Goal: Transaction & Acquisition: Purchase product/service

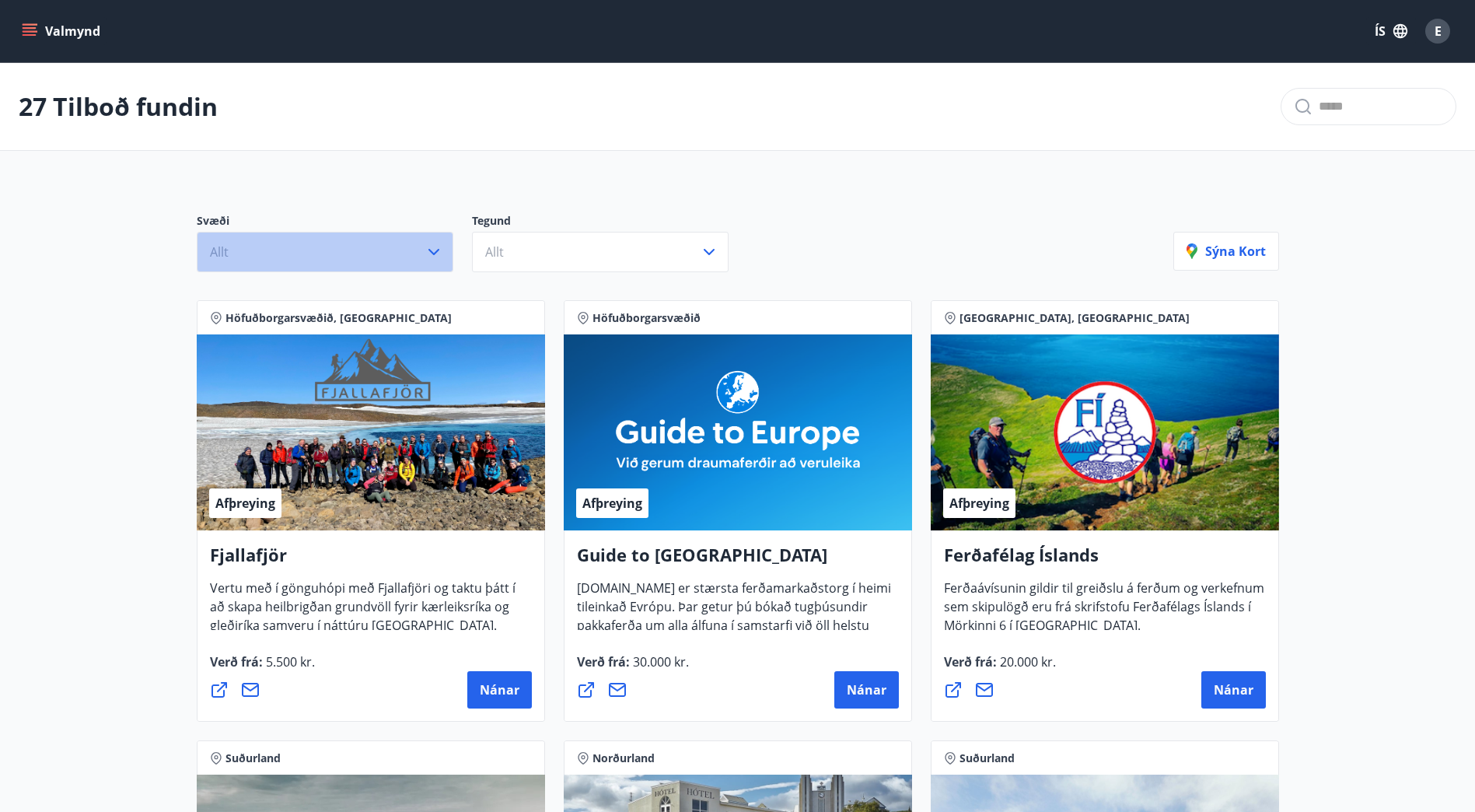
click at [419, 255] on button "Allt" at bounding box center [324, 252] width 257 height 40
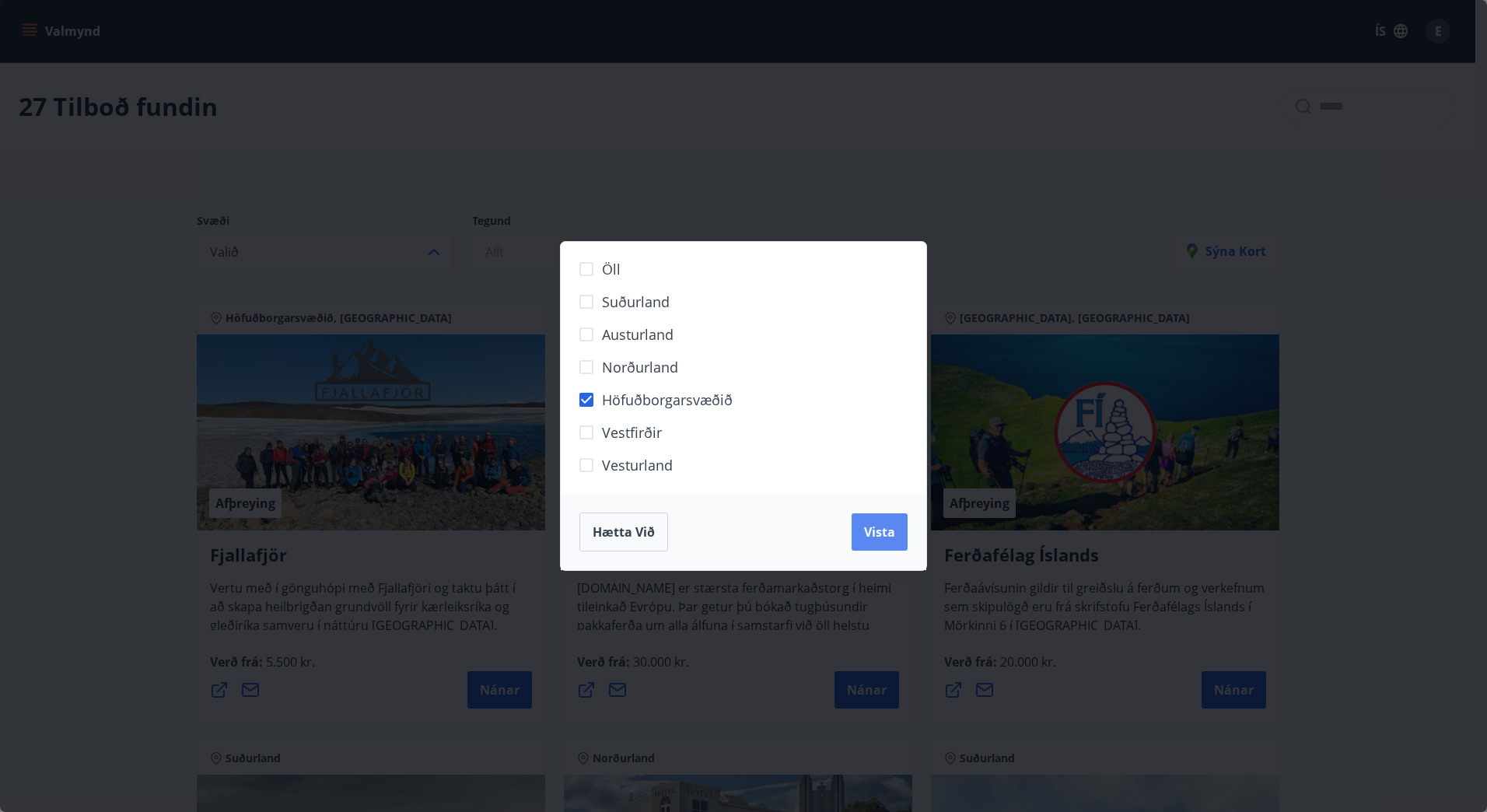
click at [883, 530] on span "Vista" at bounding box center [879, 532] width 31 height 18
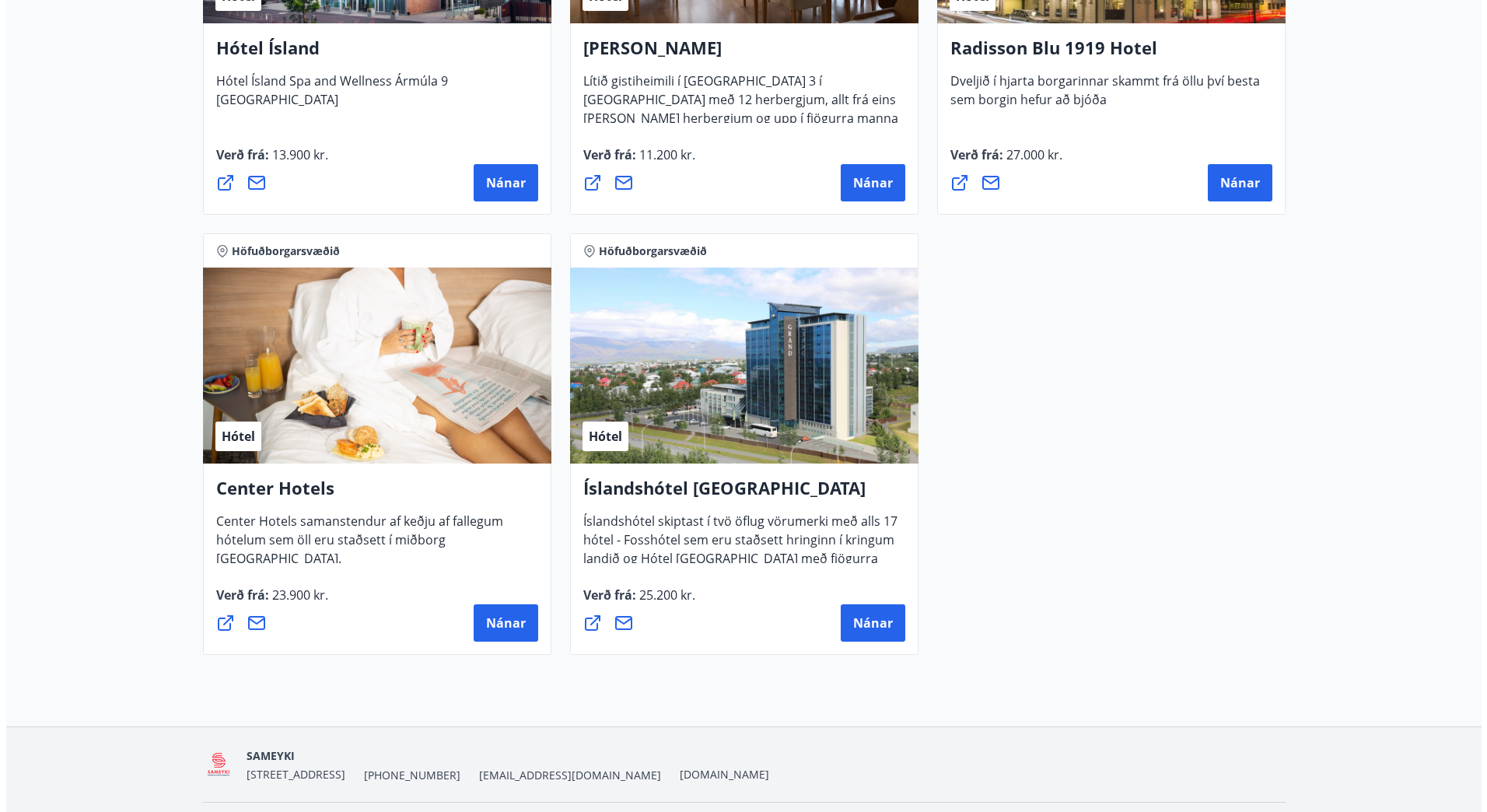
scroll to position [1476, 0]
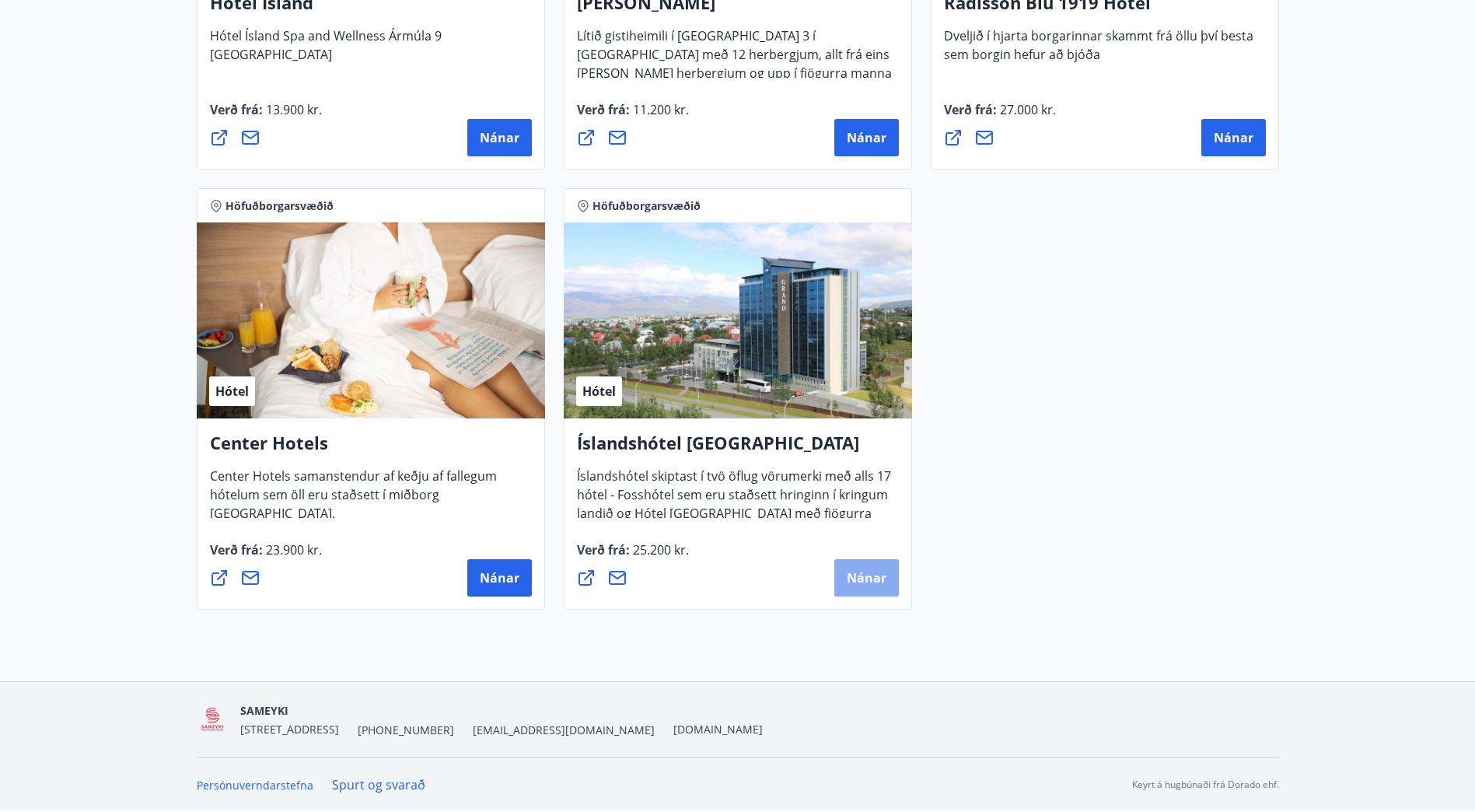
click at [872, 594] on button "Nánar" at bounding box center [866, 578] width 65 height 38
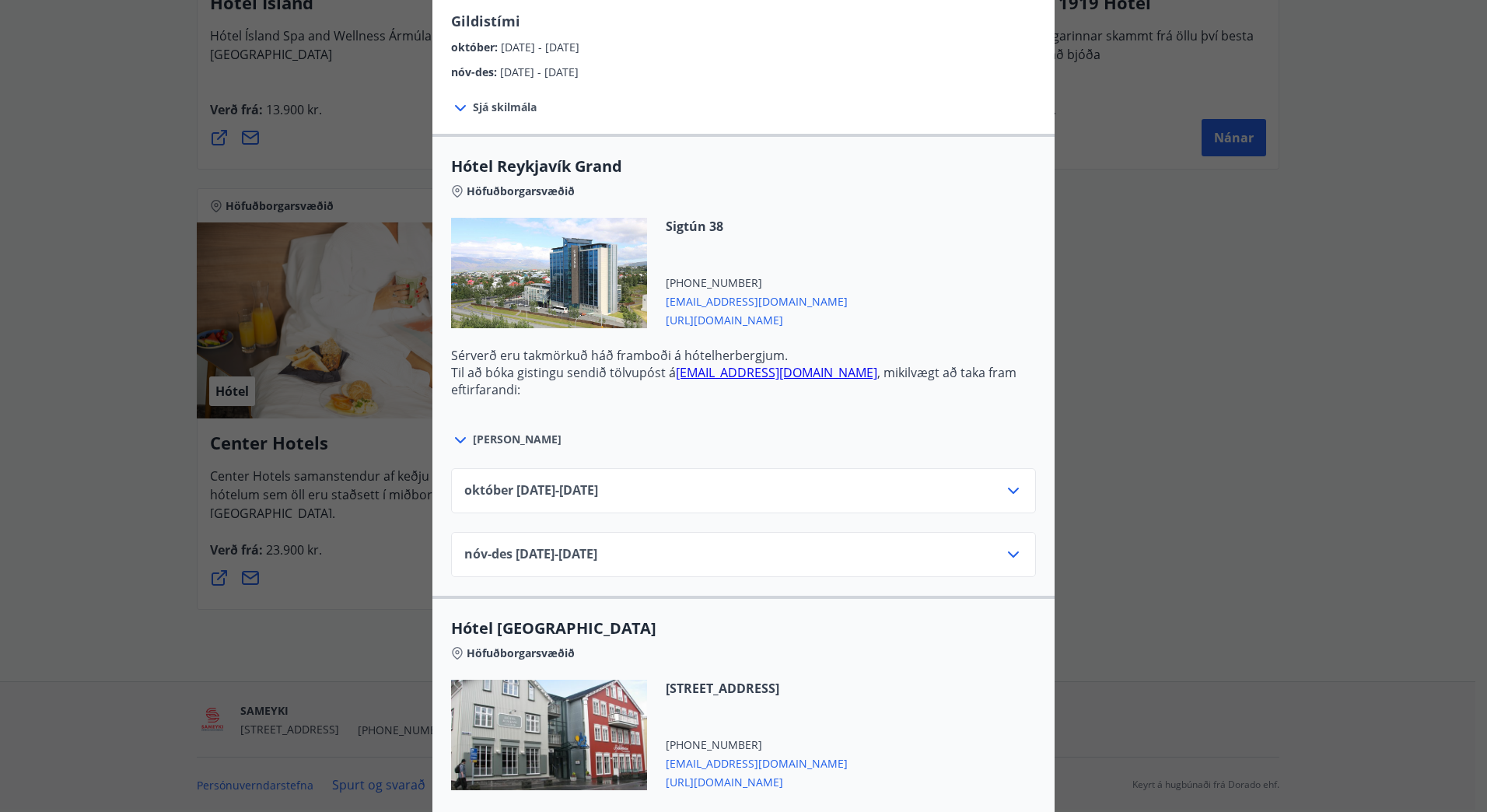
scroll to position [404, 0]
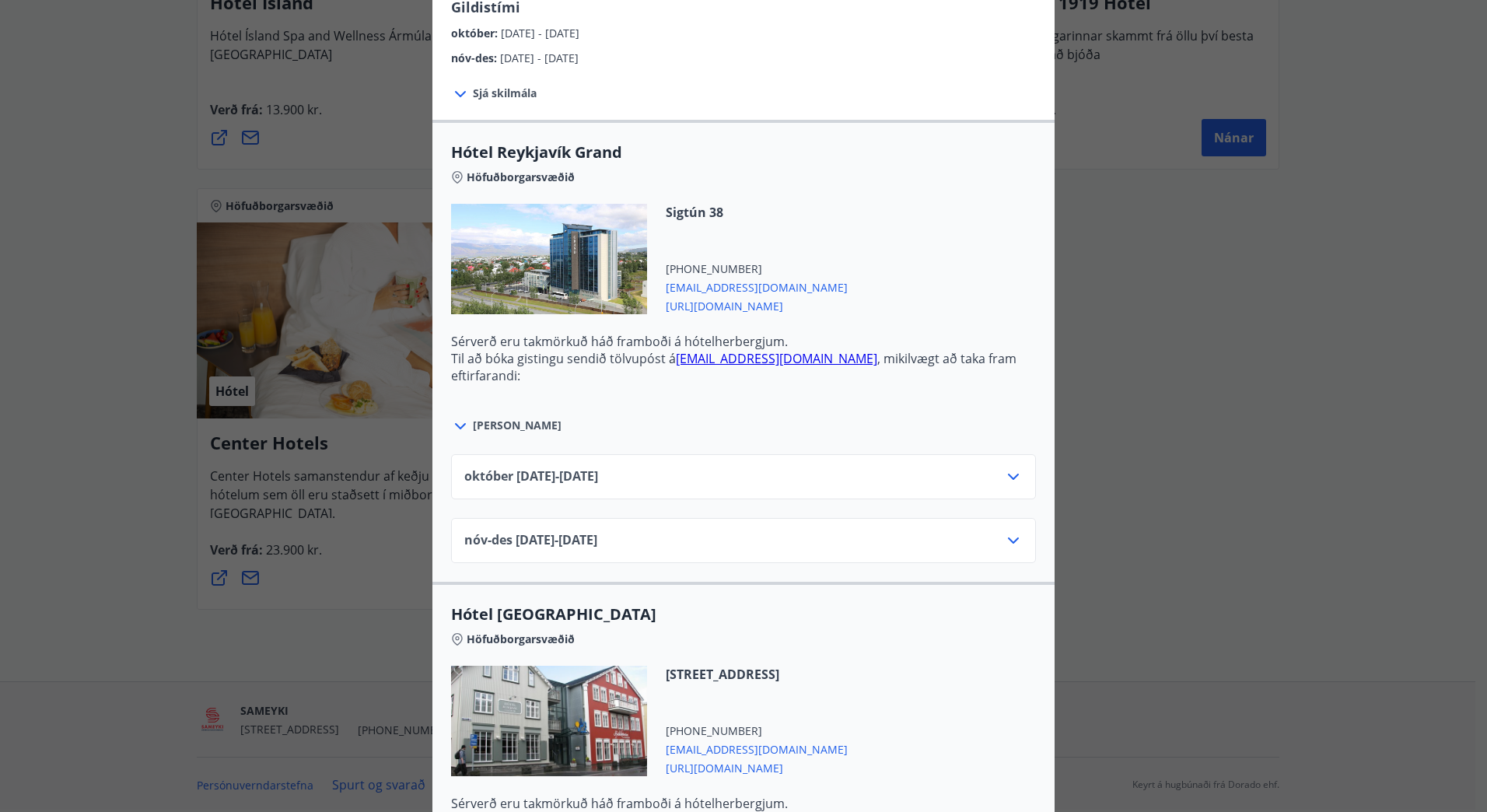
click at [465, 431] on div at bounding box center [461, 424] width 22 height 20
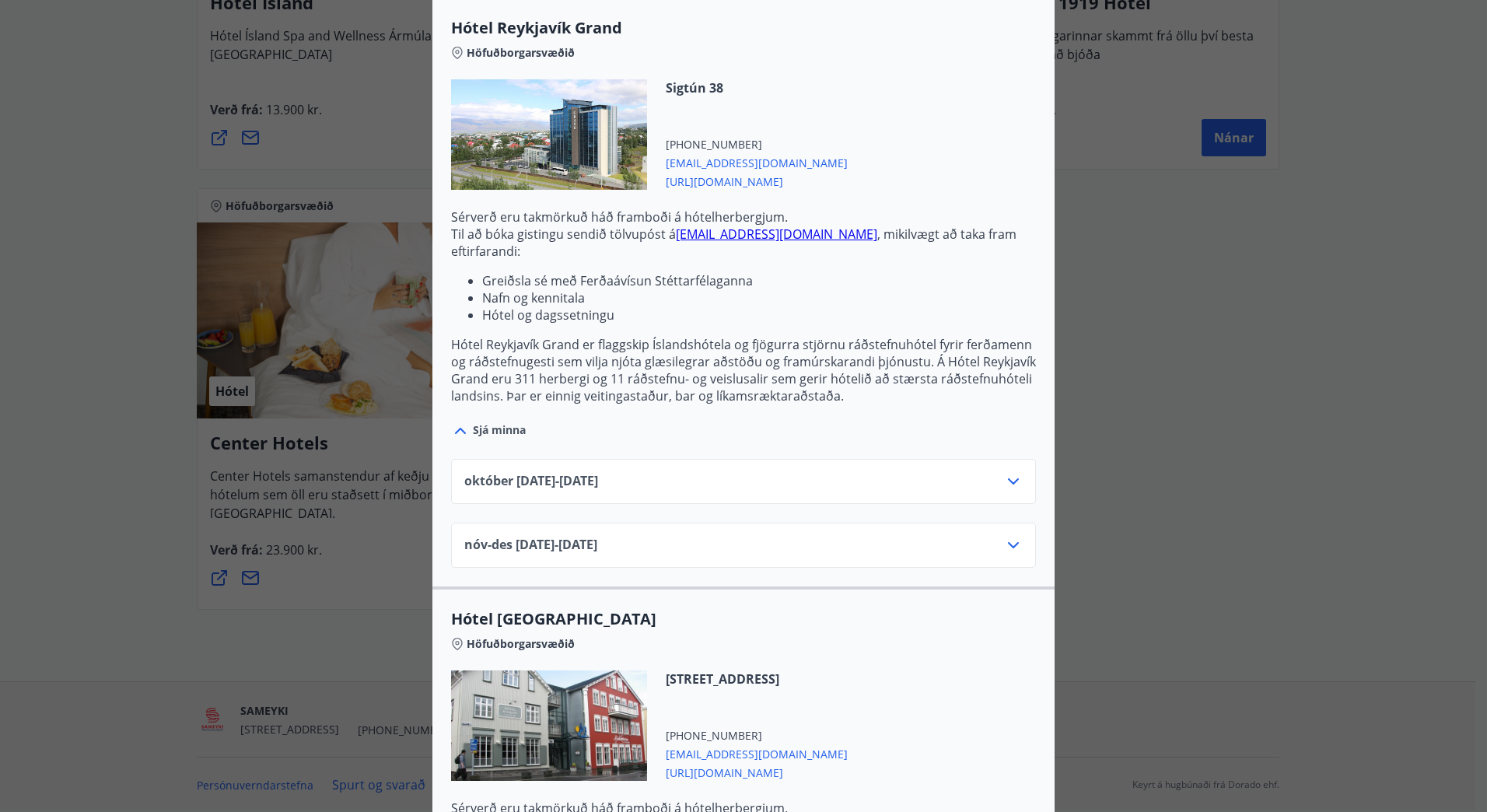
scroll to position [559, 0]
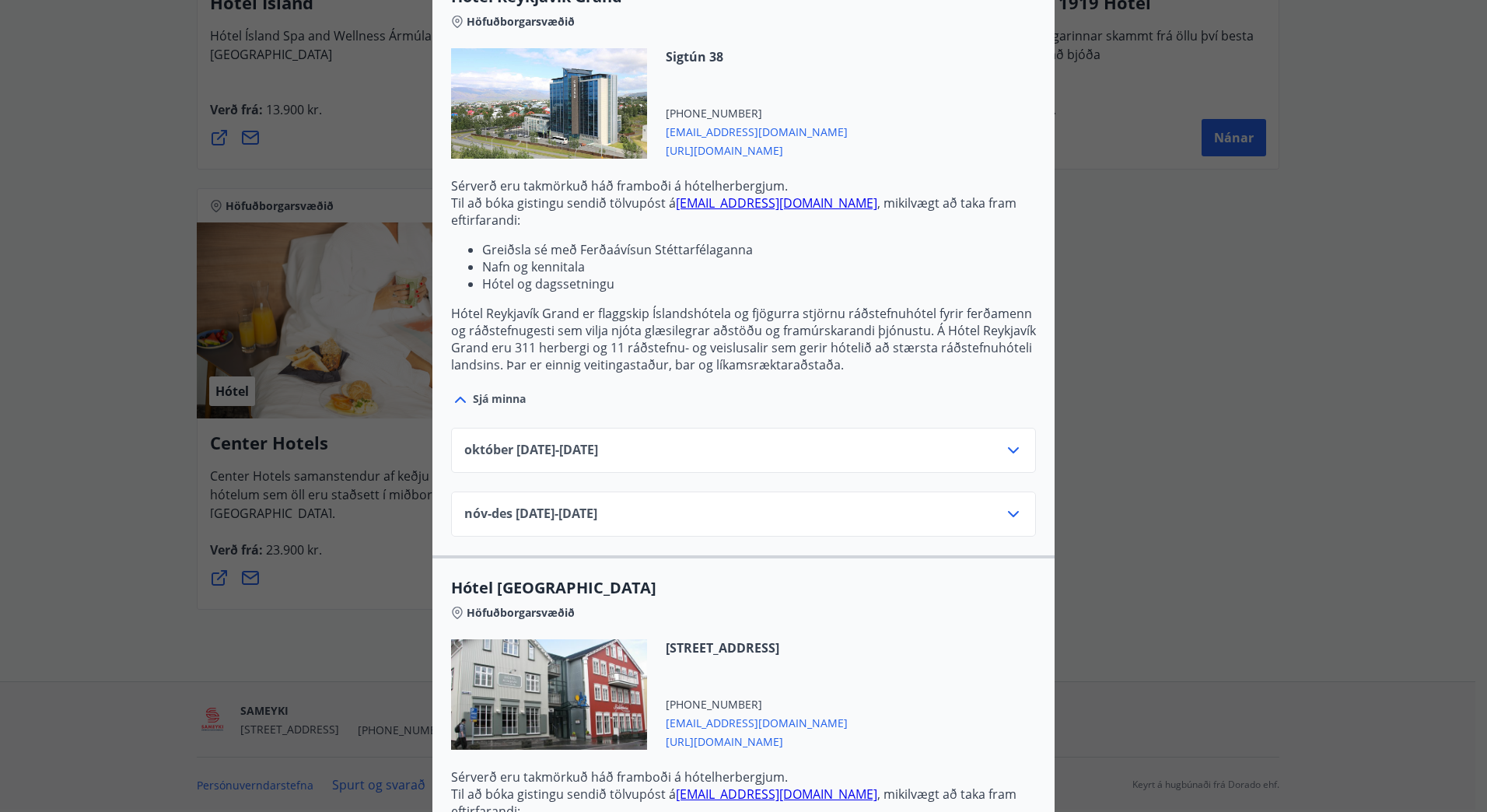
click at [1004, 452] on icon at bounding box center [1013, 450] width 18 height 18
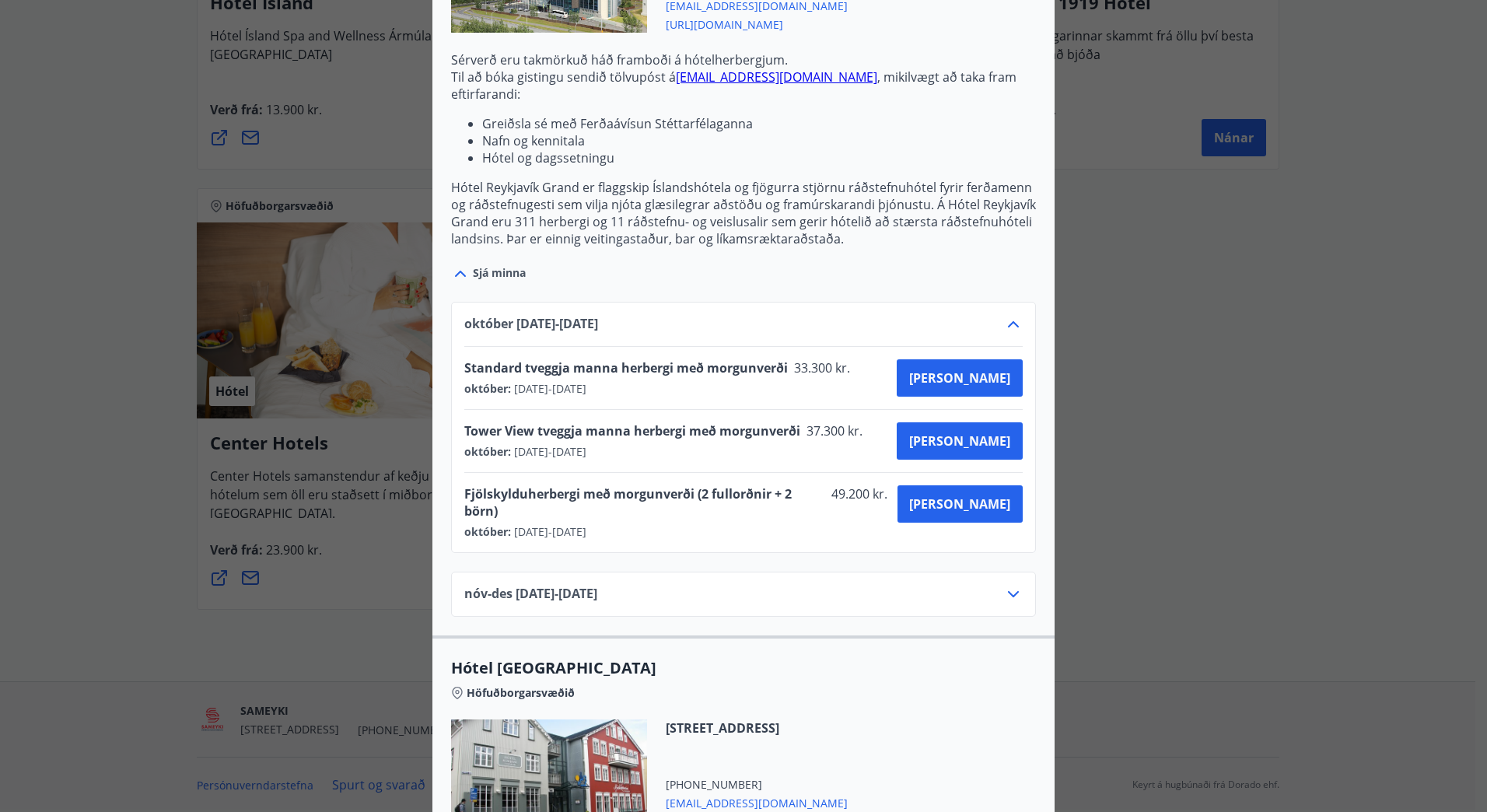
scroll to position [716, 0]
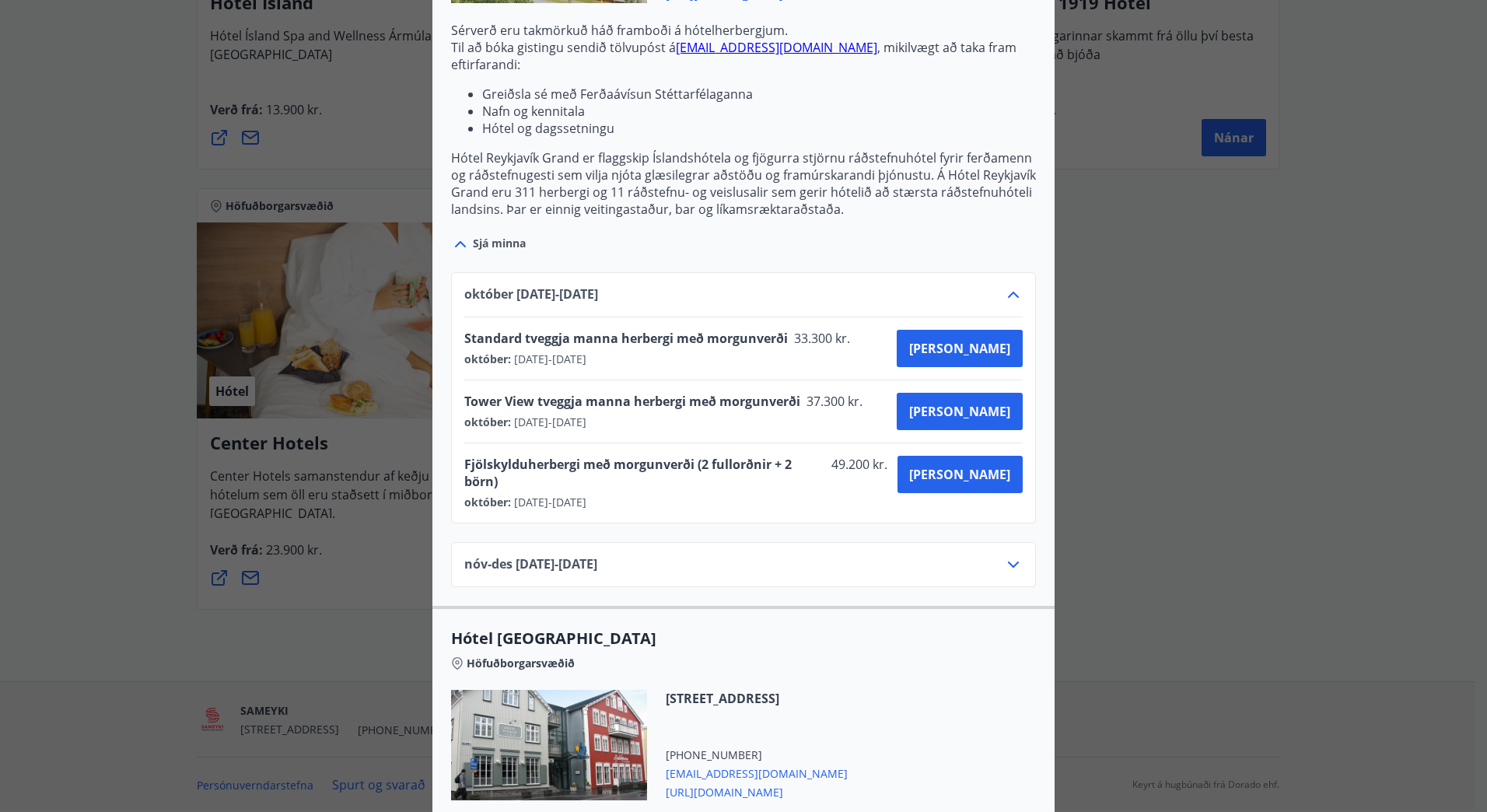
click at [1005, 555] on icon at bounding box center [1013, 564] width 18 height 18
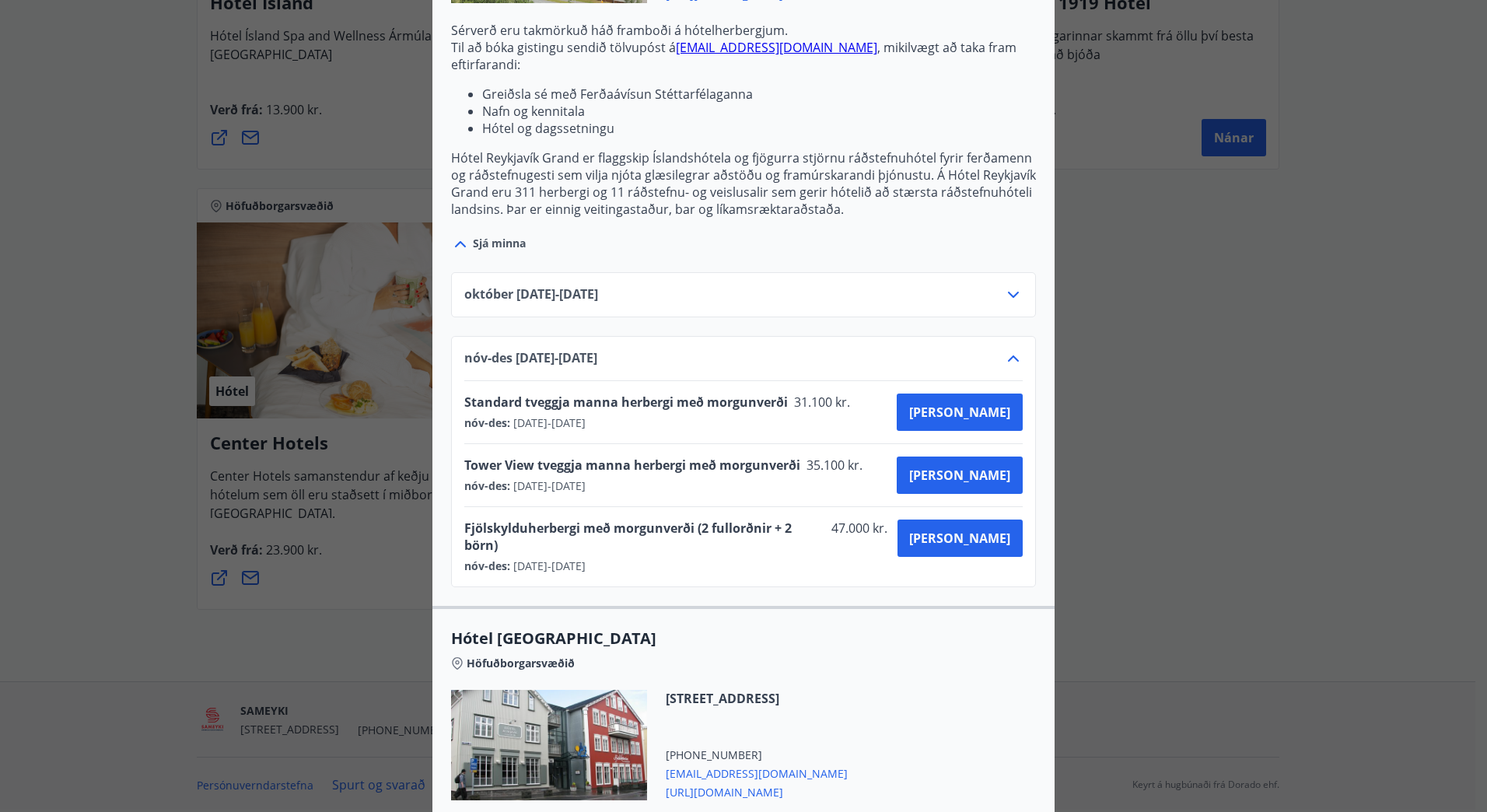
click at [1009, 291] on icon at bounding box center [1013, 294] width 18 height 18
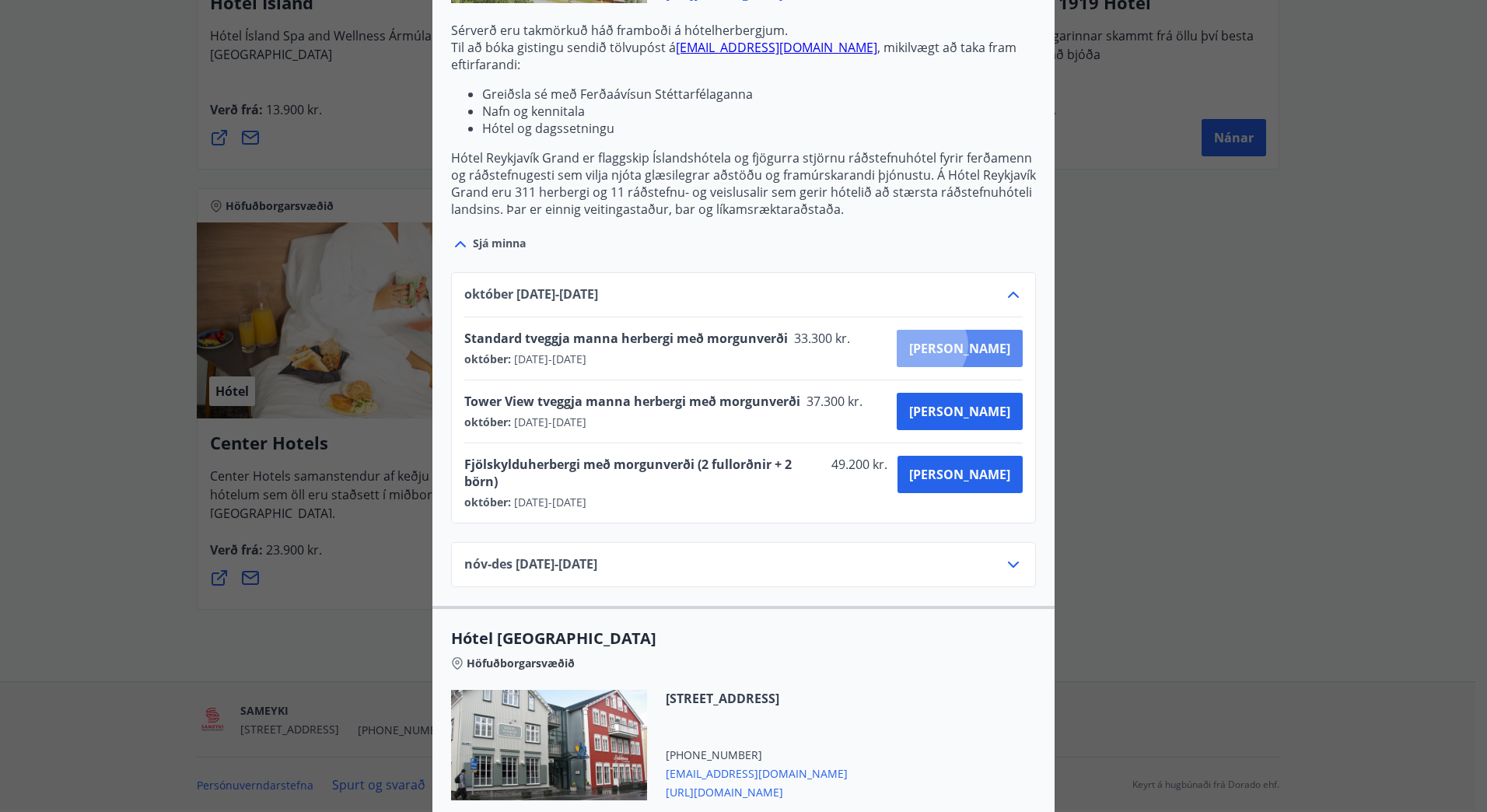
click at [982, 345] on span "[PERSON_NAME]" at bounding box center [960, 348] width 101 height 18
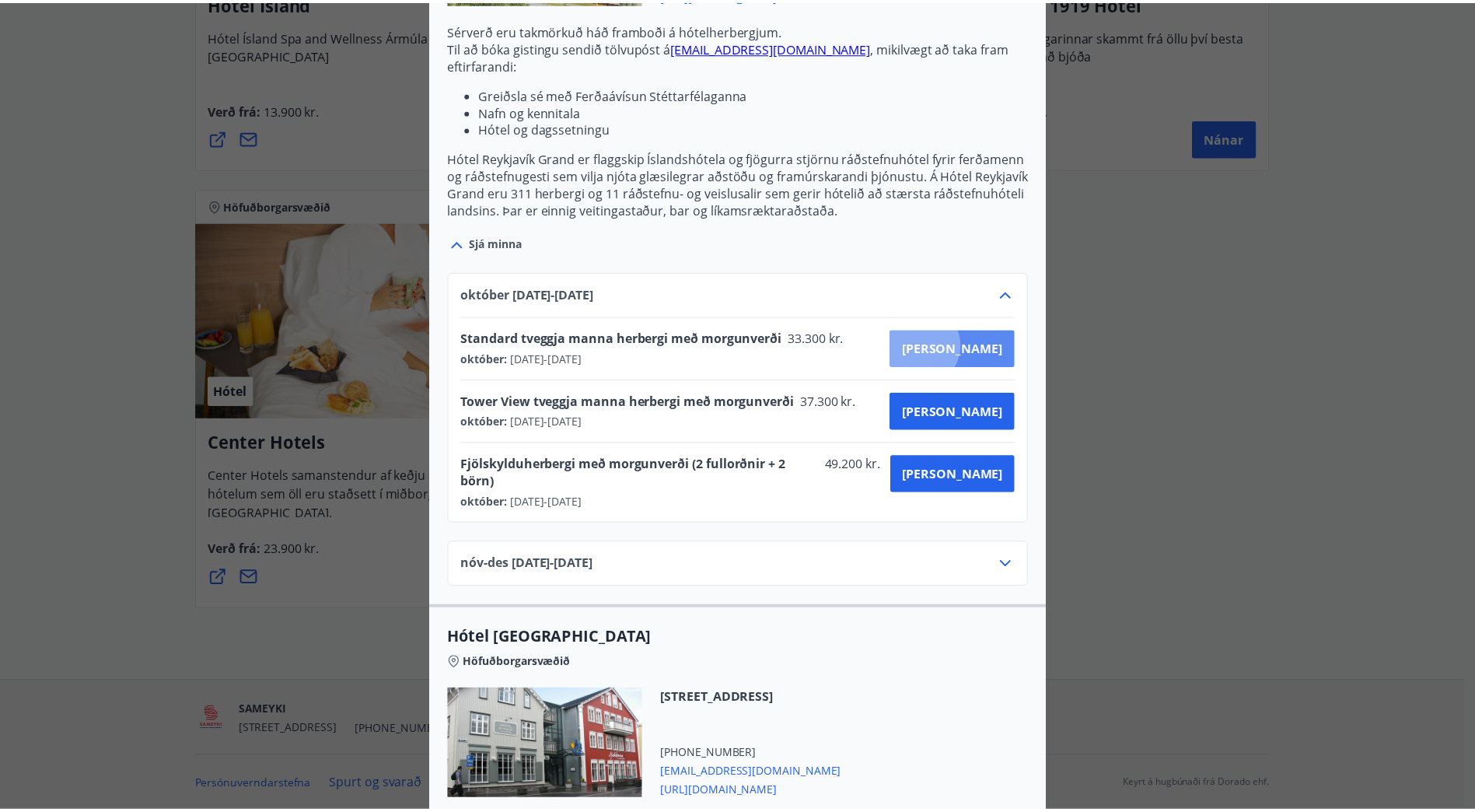
scroll to position [3, 0]
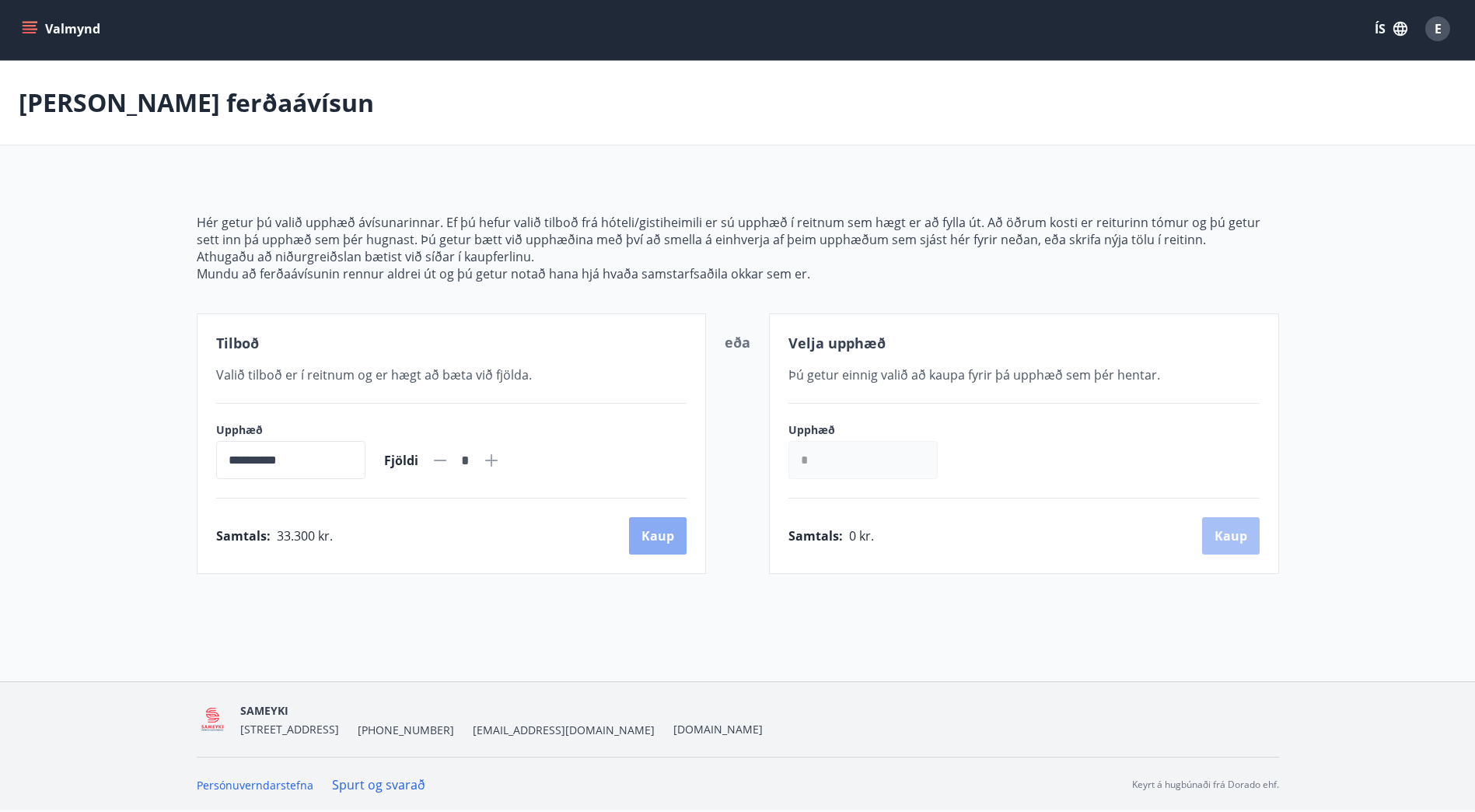
click at [657, 538] on button "Kaup" at bounding box center [658, 536] width 58 height 38
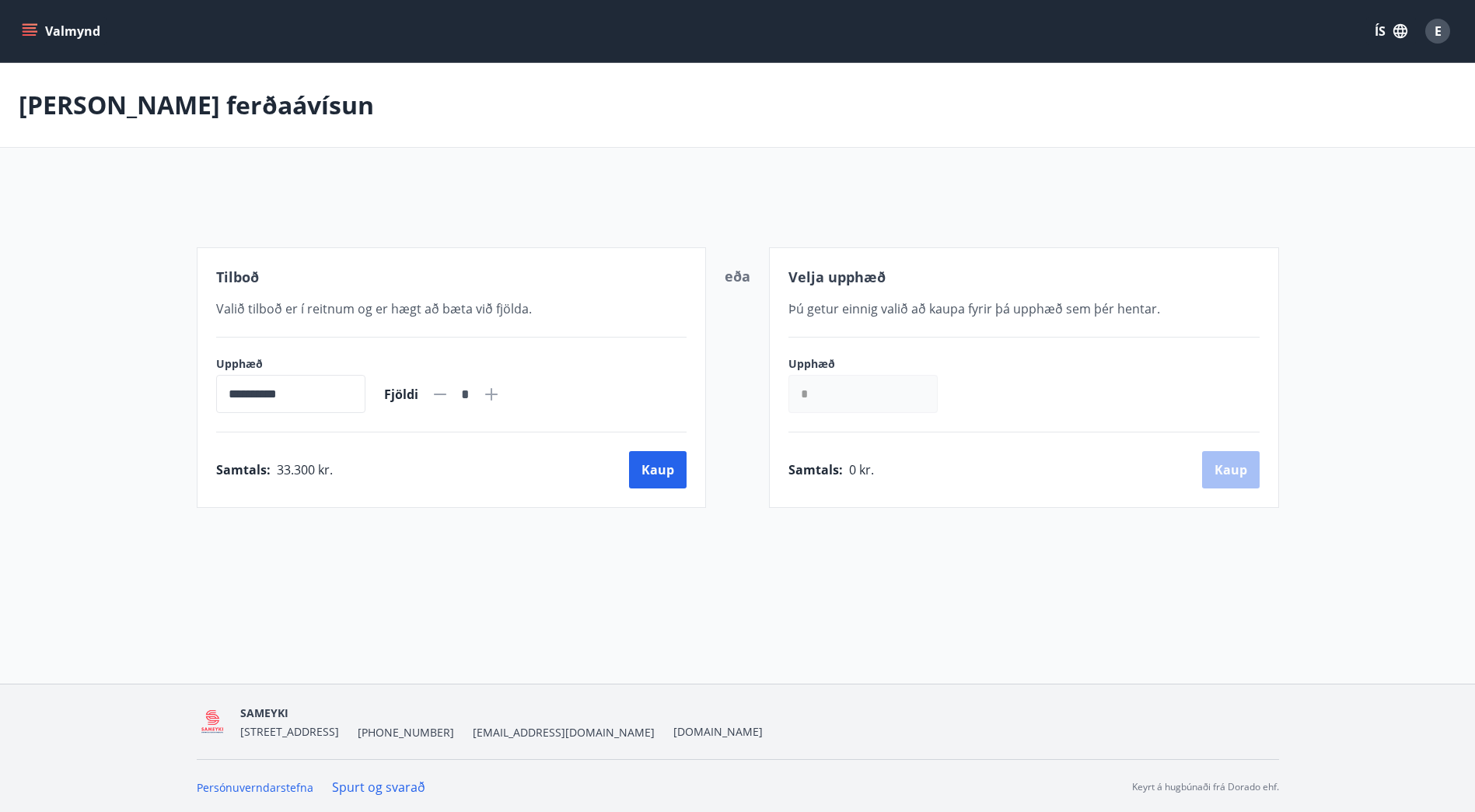
scroll to position [3, 0]
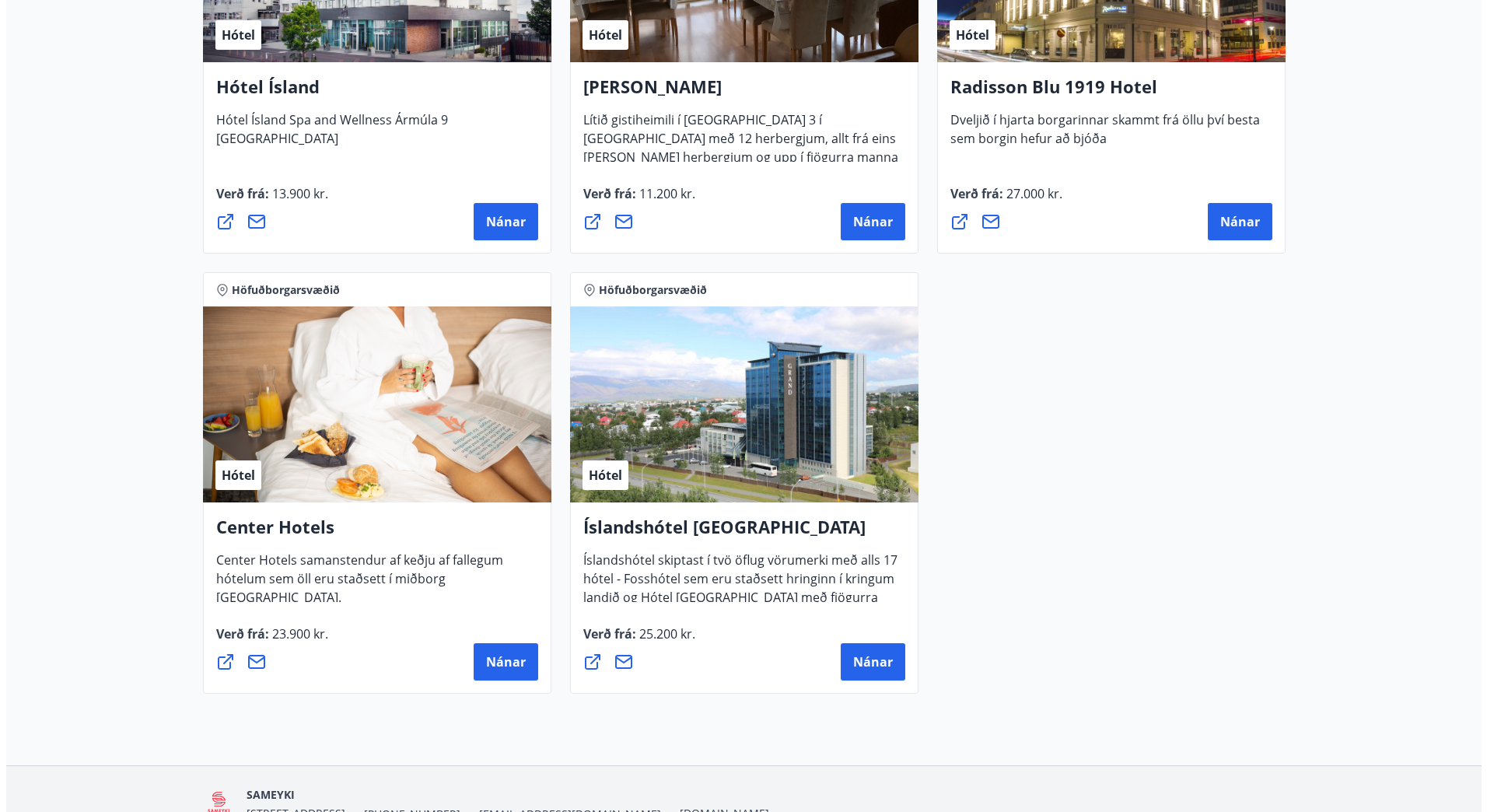
scroll to position [1433, 0]
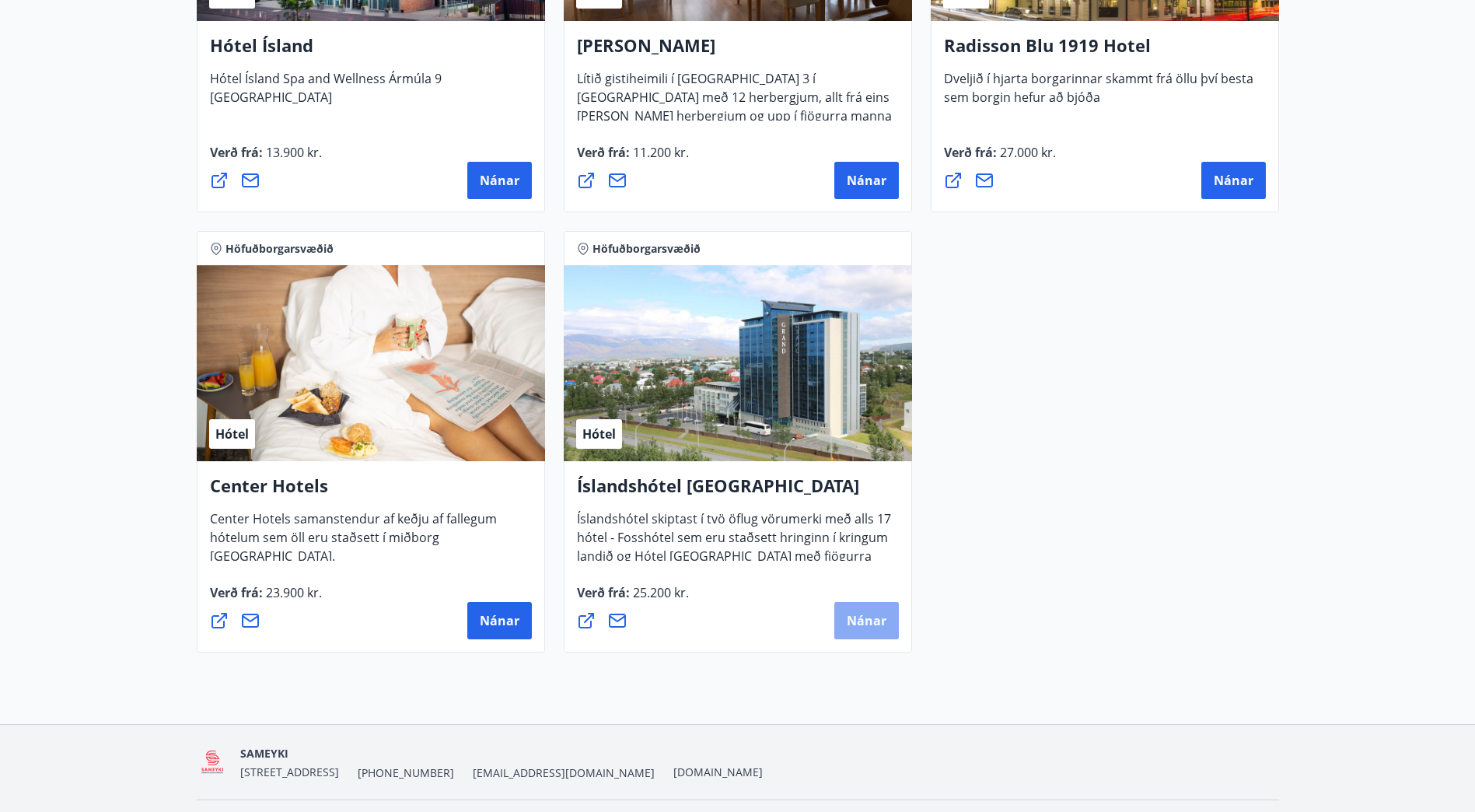
click at [878, 614] on span "Nánar" at bounding box center [866, 621] width 39 height 18
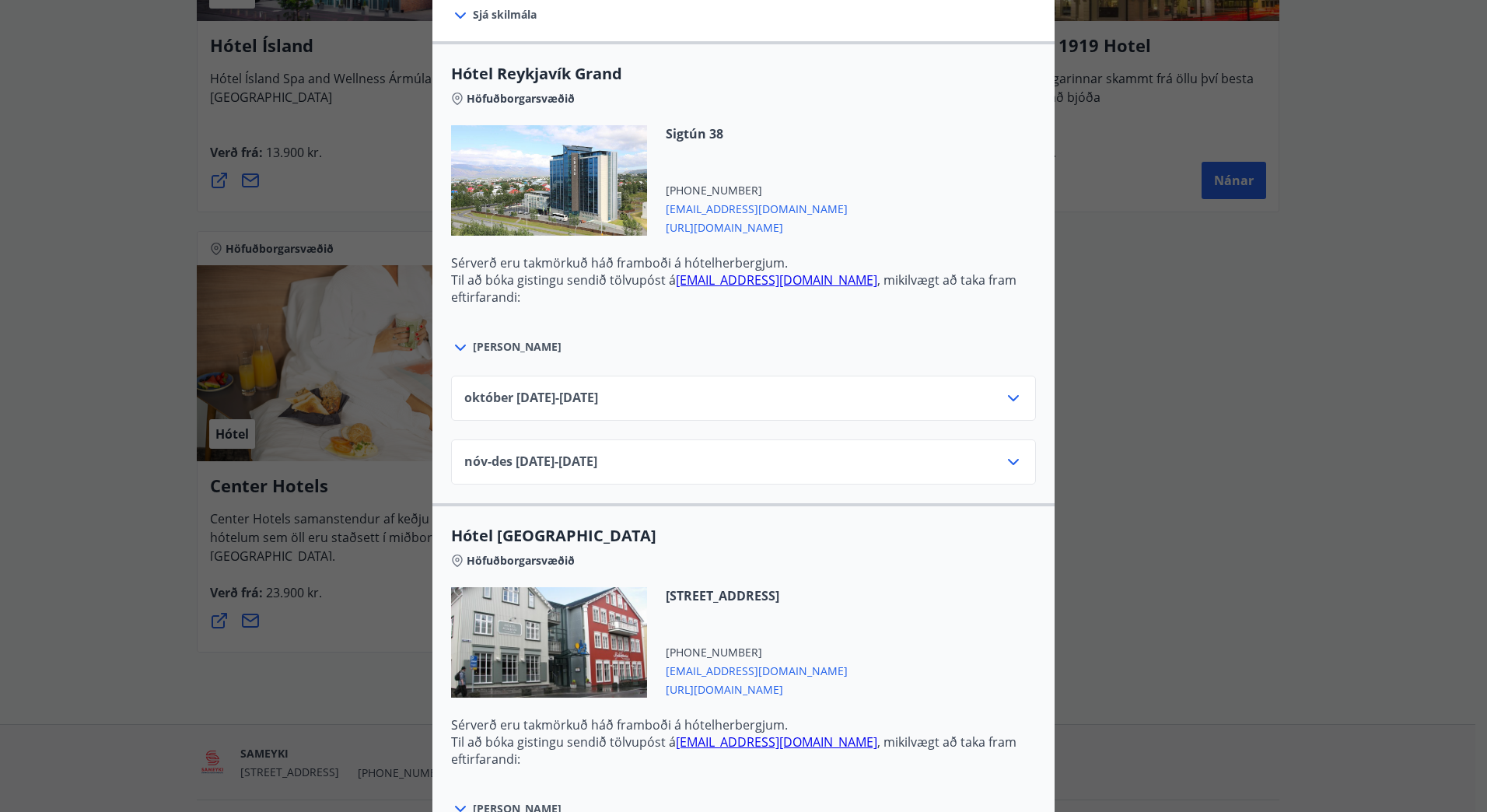
scroll to position [497, 0]
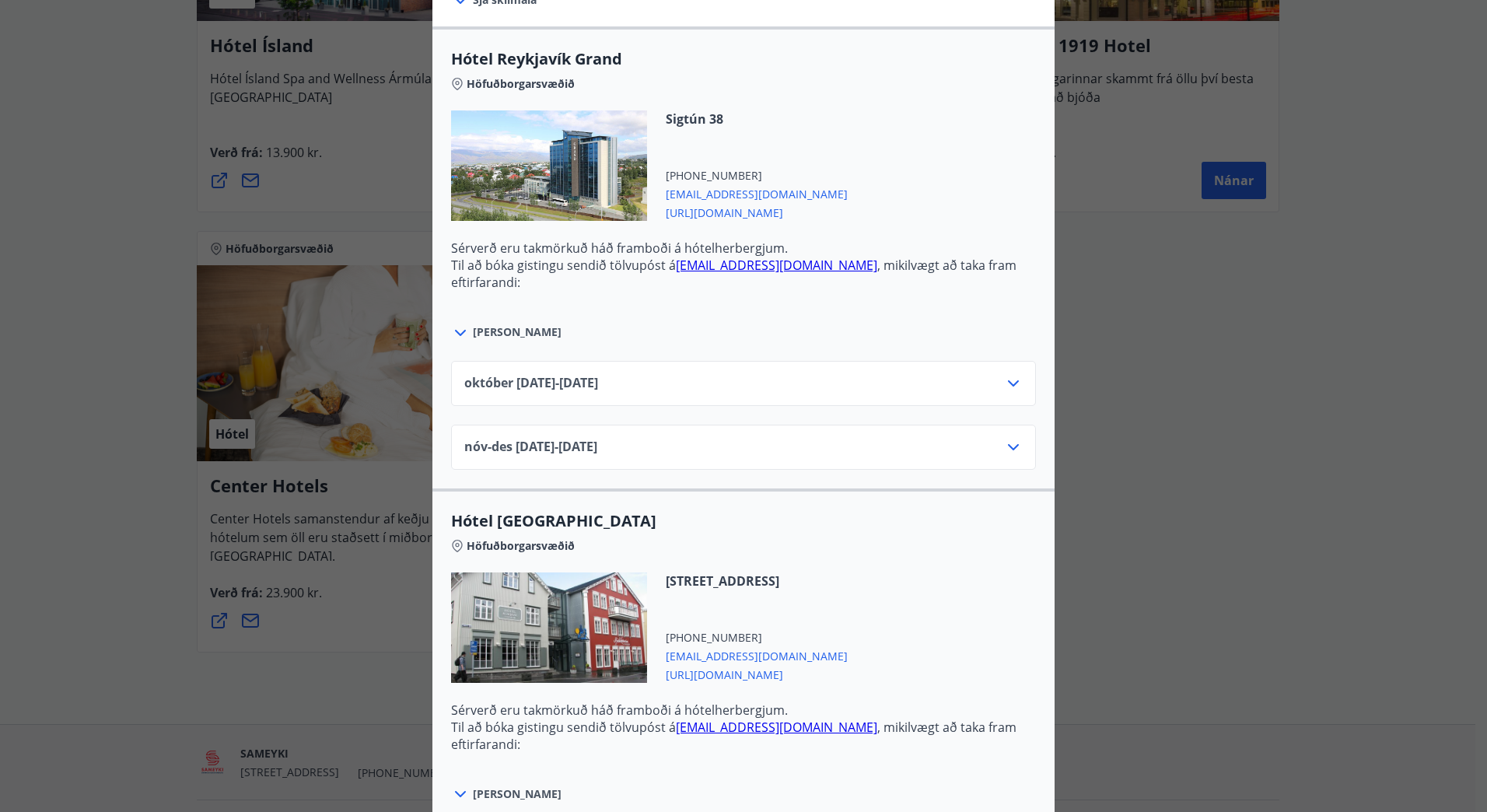
click at [1004, 388] on icon at bounding box center [1013, 383] width 18 height 18
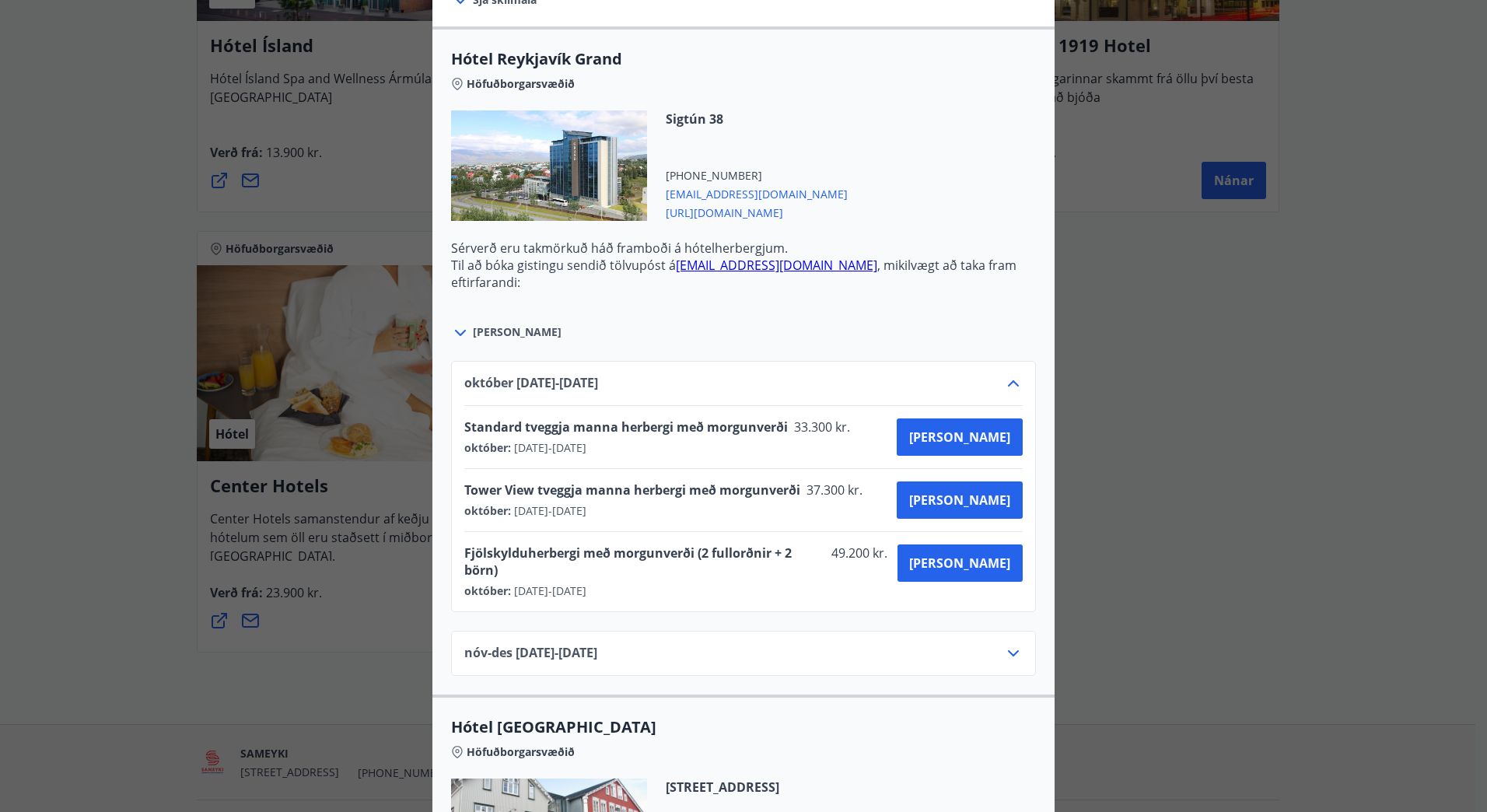
click at [458, 326] on icon at bounding box center [460, 332] width 18 height 18
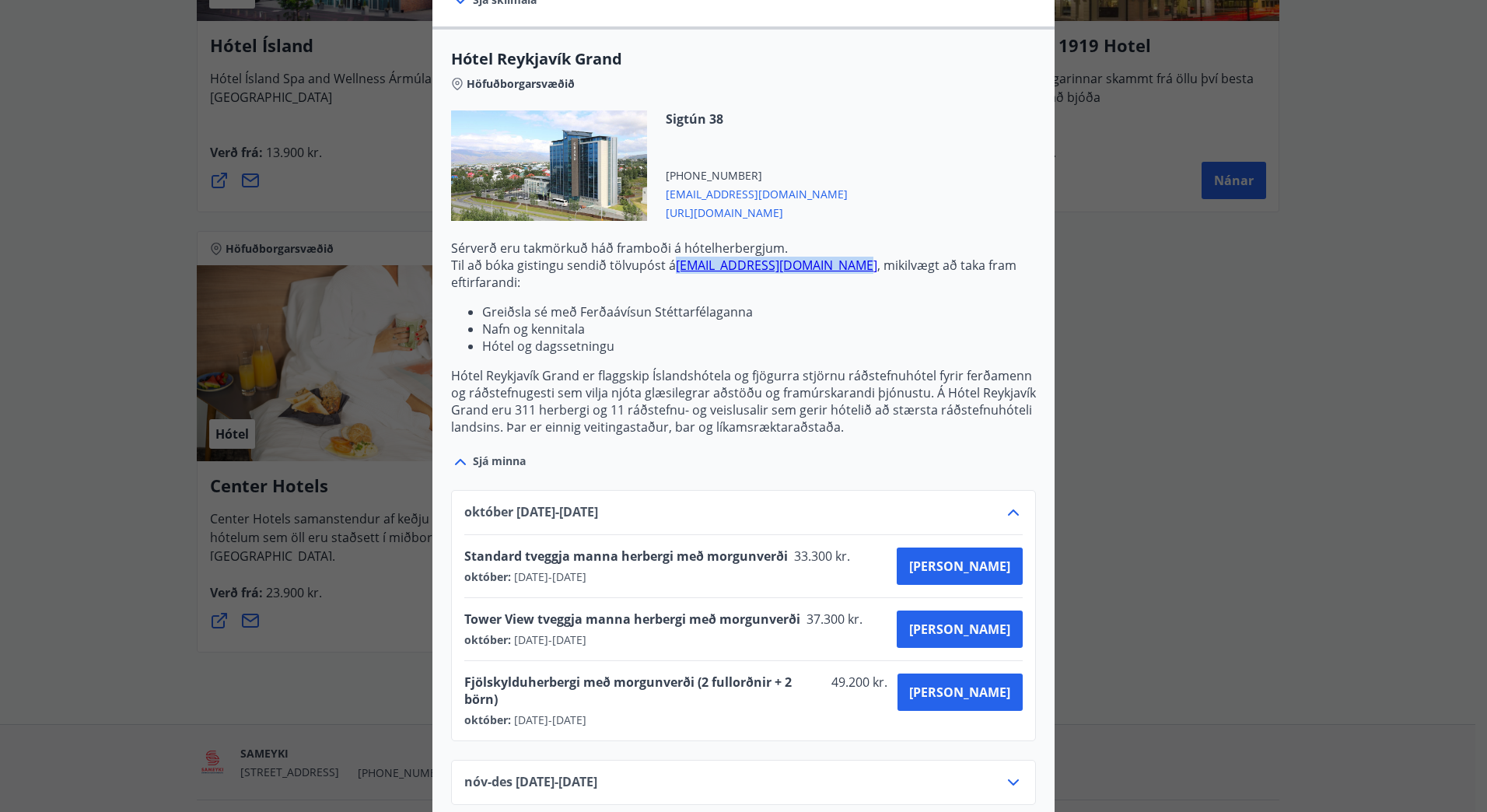
drag, startPoint x: 828, startPoint y: 264, endPoint x: 673, endPoint y: 271, distance: 155.2
click at [673, 271] on p "Til að bóka gistingu sendið tölvupóst á [EMAIL_ADDRESS][DOMAIN_NAME] , mikilvæg…" at bounding box center [743, 274] width 585 height 34
copy link "[EMAIL_ADDRESS][DOMAIN_NAME]"
click at [783, 290] on p "Til að bóka gistingu sendið tölvupóst á [EMAIL_ADDRESS][DOMAIN_NAME] , mikilvæg…" at bounding box center [743, 274] width 585 height 34
drag, startPoint x: 828, startPoint y: 264, endPoint x: 671, endPoint y: 268, distance: 157.1
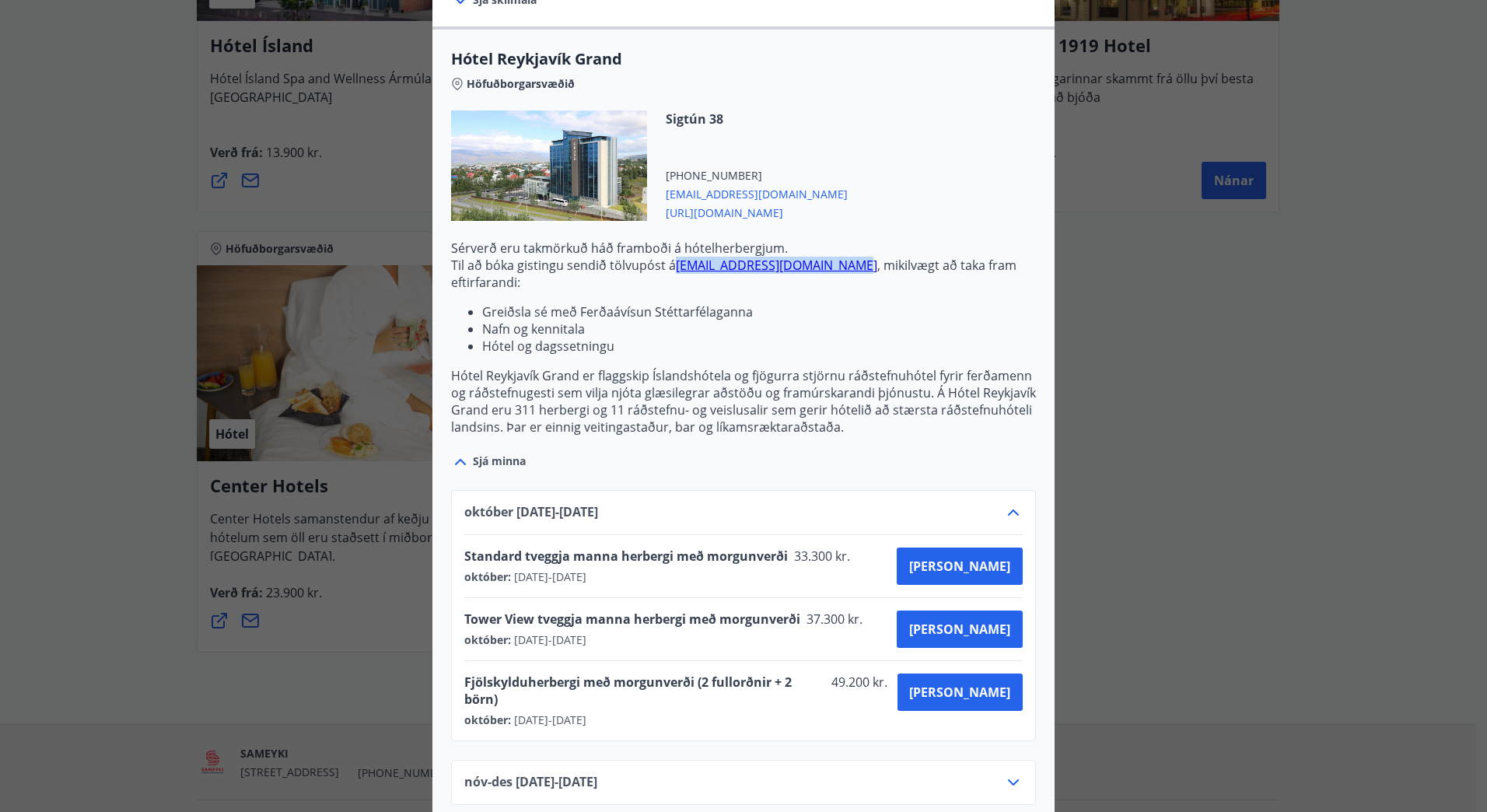
click at [671, 268] on p "Til að bóka gistingu sendið tölvupóst á [EMAIL_ADDRESS][DOMAIN_NAME] , mikilvæg…" at bounding box center [743, 274] width 585 height 34
copy link "[EMAIL_ADDRESS][DOMAIN_NAME]"
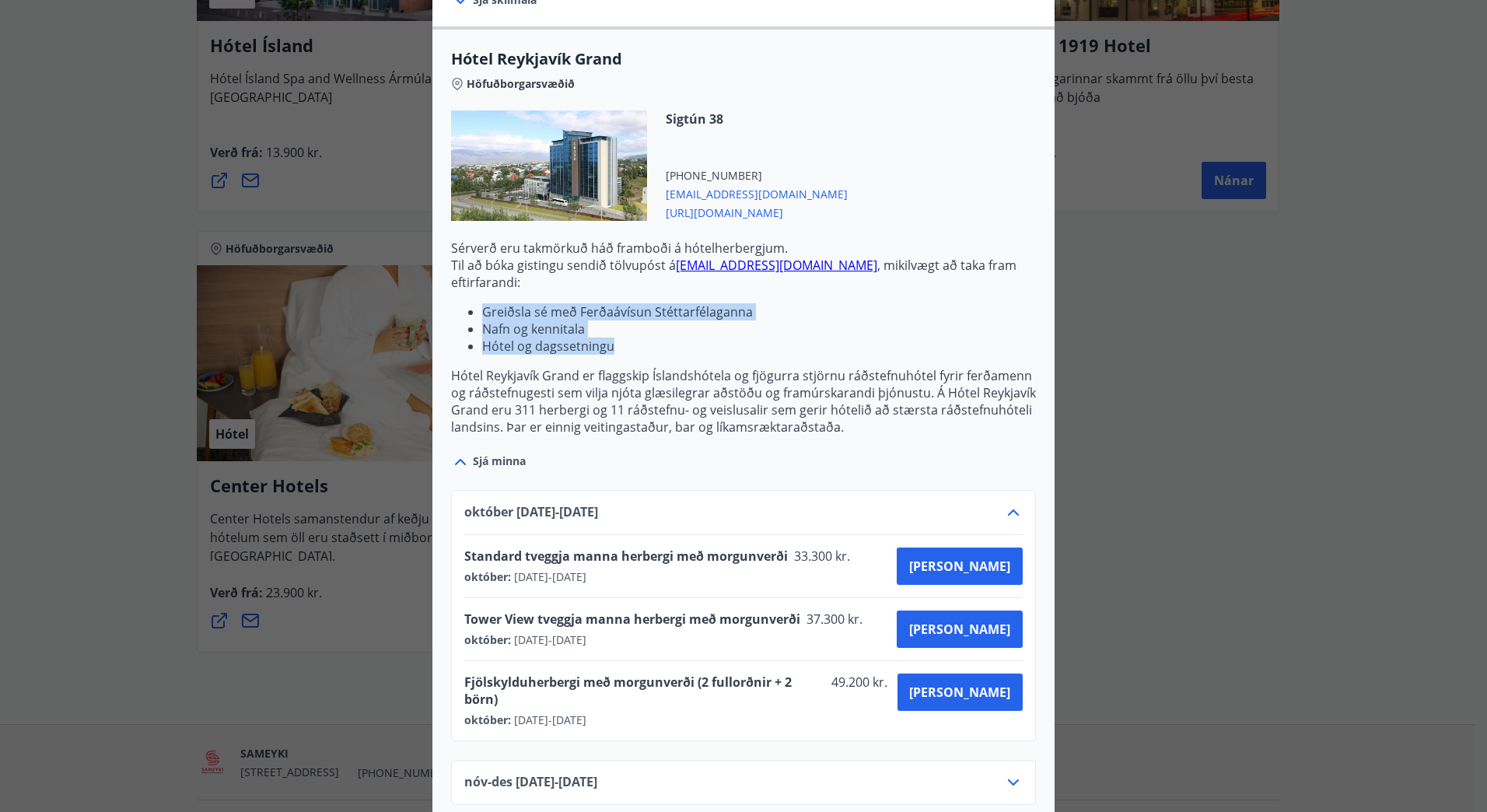
drag, startPoint x: 608, startPoint y: 350, endPoint x: 473, endPoint y: 311, distance: 140.5
click at [473, 311] on ul "Greiðsla sé með Ferðaávísun Stéttarfélaganna Nafn og kennitala Hótel og dagsset…" at bounding box center [743, 329] width 585 height 52
copy ul "Greiðsla sé með Ferðaávísun Stéttarfélaganna Nafn og kennitala Hótel og dagsset…"
drag, startPoint x: 628, startPoint y: 579, endPoint x: 451, endPoint y: 555, distance: 178.6
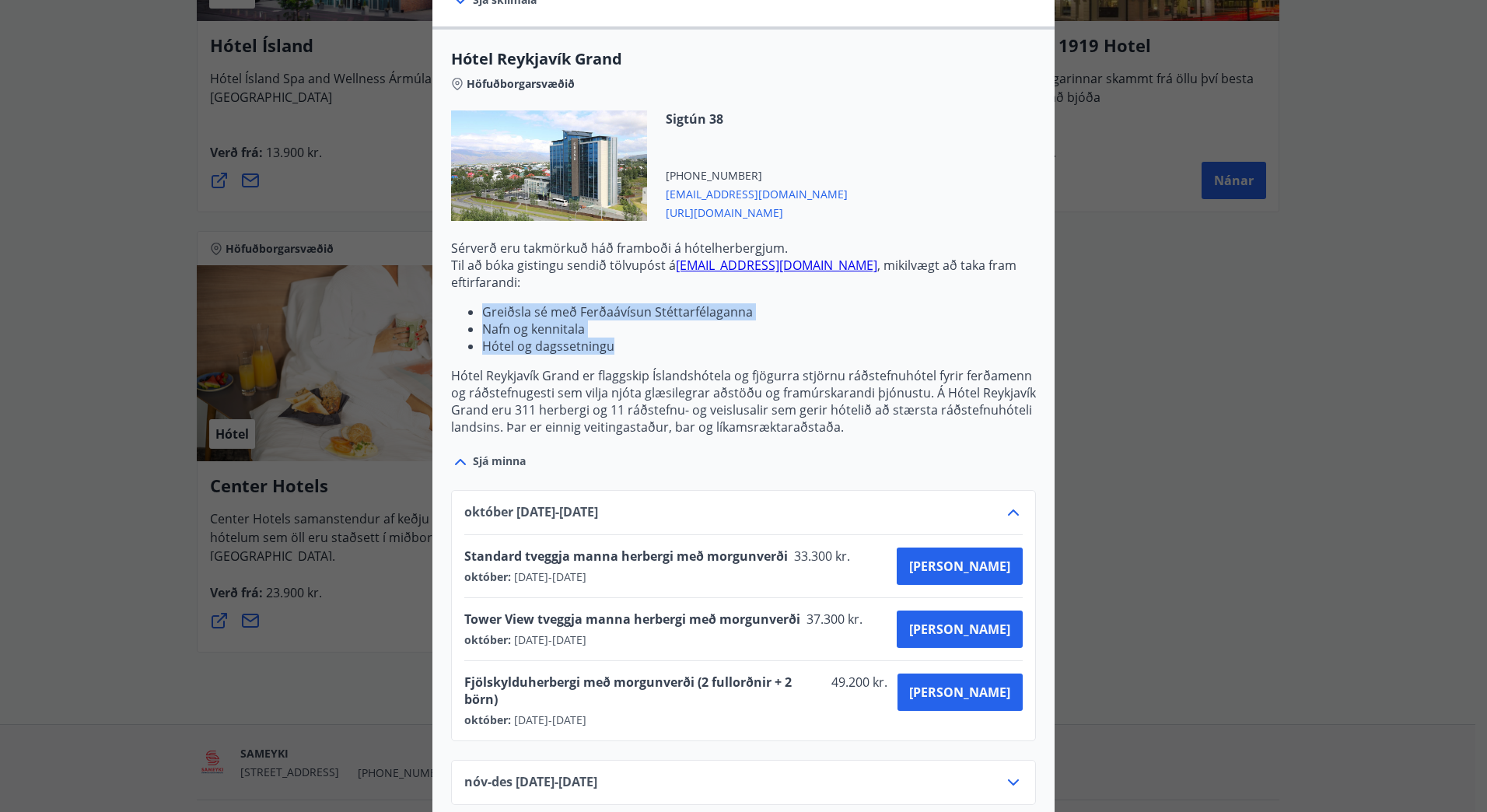
click at [451, 555] on div "[DATE]10.25 - [DATE] Standard tveggja manna herbergi með morgunverði 33.300 kr.…" at bounding box center [743, 616] width 585 height 251
copy div "Standard tveggja manna herbergi með morgunverði 33.300 kr. október : [DATE] - […"
drag, startPoint x: 627, startPoint y: 61, endPoint x: 389, endPoint y: 61, distance: 238.0
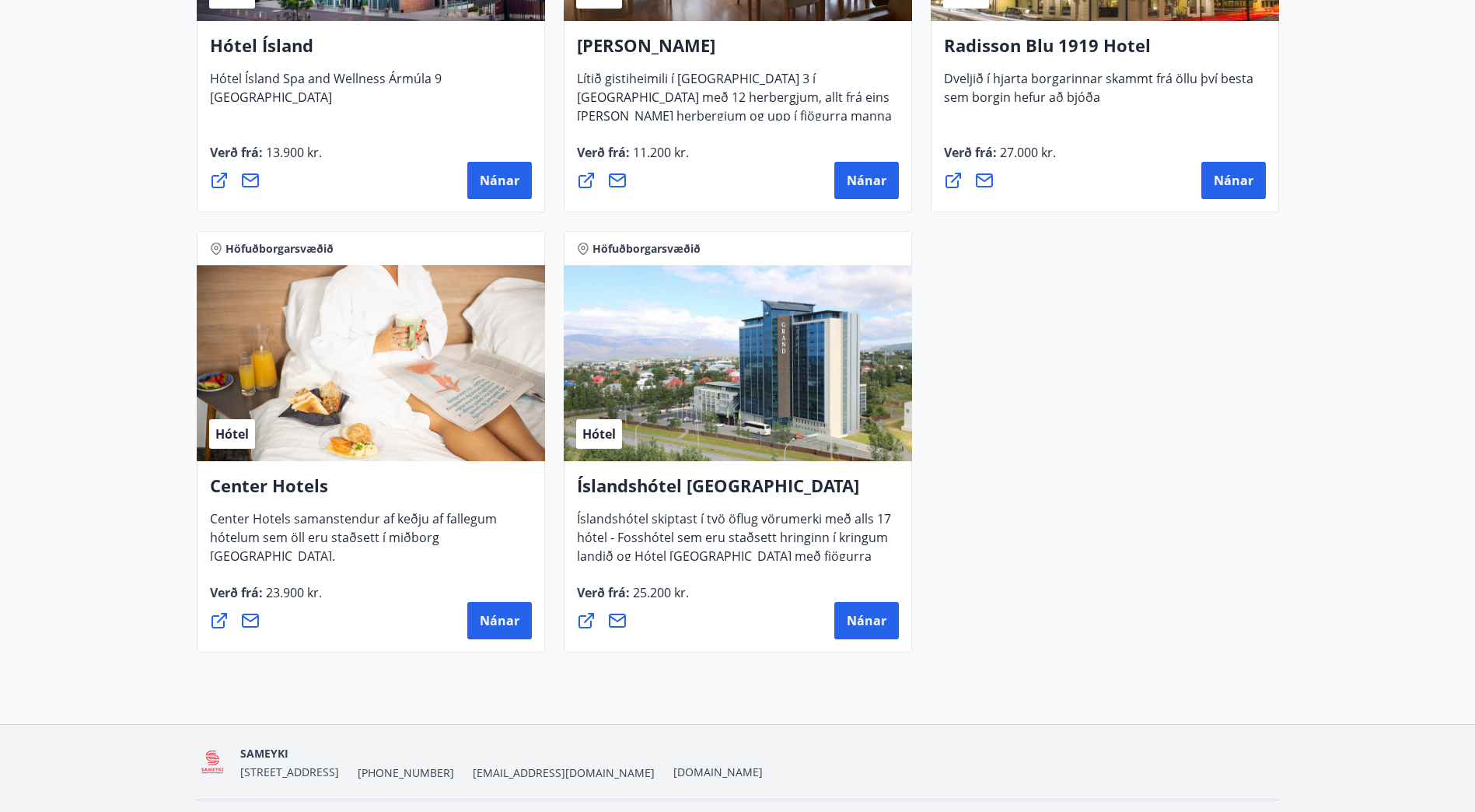
click at [689, 495] on h4 "Íslandshótel [GEOGRAPHIC_DATA]" at bounding box center [738, 491] width 322 height 36
click at [881, 622] on span "Nánar" at bounding box center [866, 621] width 39 height 18
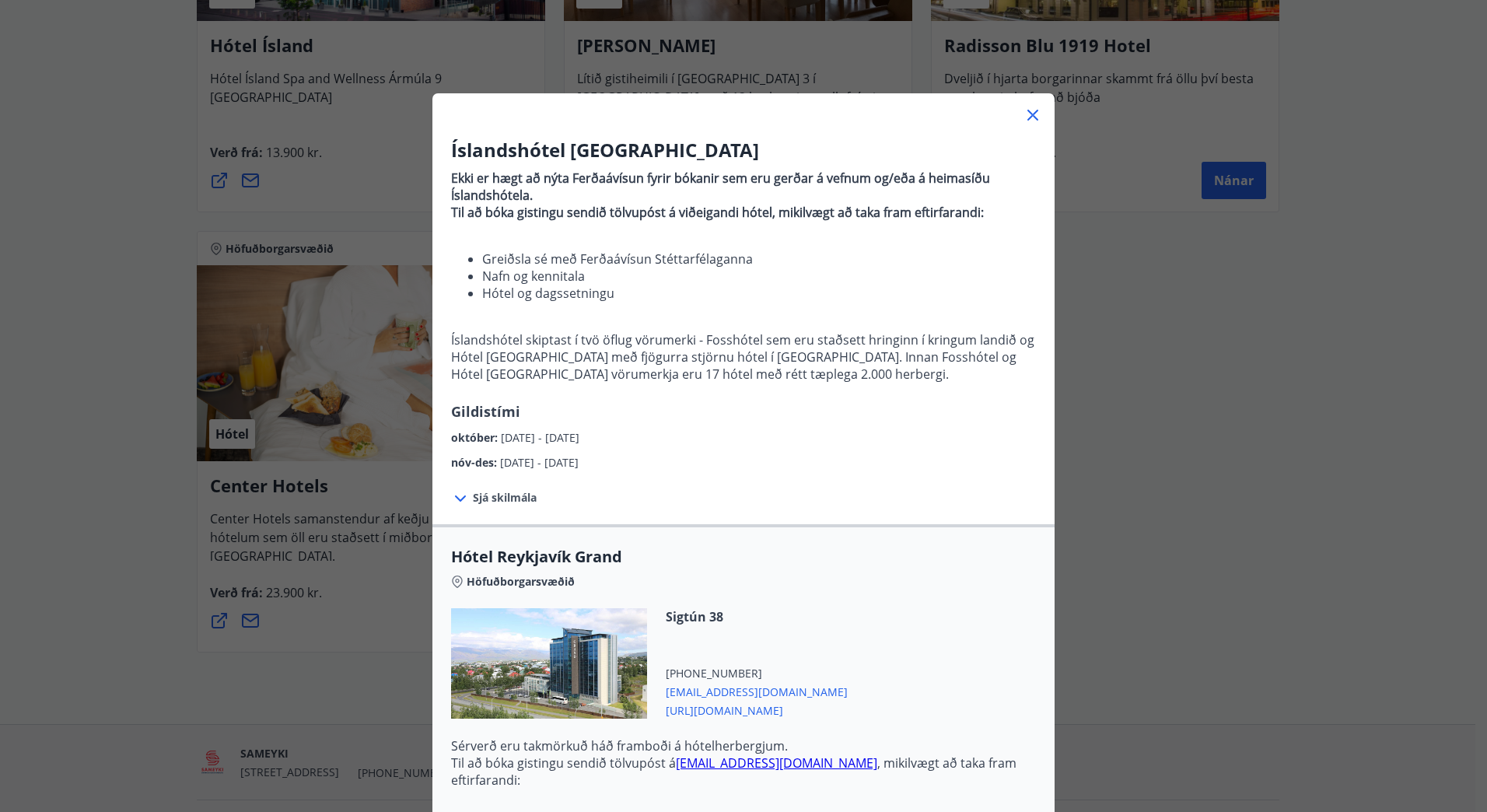
drag, startPoint x: 628, startPoint y: 559, endPoint x: 380, endPoint y: 559, distance: 248.0
click at [380, 559] on div "Íslandshótel Reykjavík Ekki er hægt að nýta Ferðaávísun fyrir bókanir sem eru g…" at bounding box center [743, 406] width 1487 height 812
click at [724, 585] on div "Höfuðborgarsvæðið" at bounding box center [743, 578] width 585 height 22
drag, startPoint x: 621, startPoint y: 552, endPoint x: 447, endPoint y: 560, distance: 174.2
click at [451, 560] on span "Hótel Reykjavík Grand" at bounding box center [743, 556] width 585 height 22
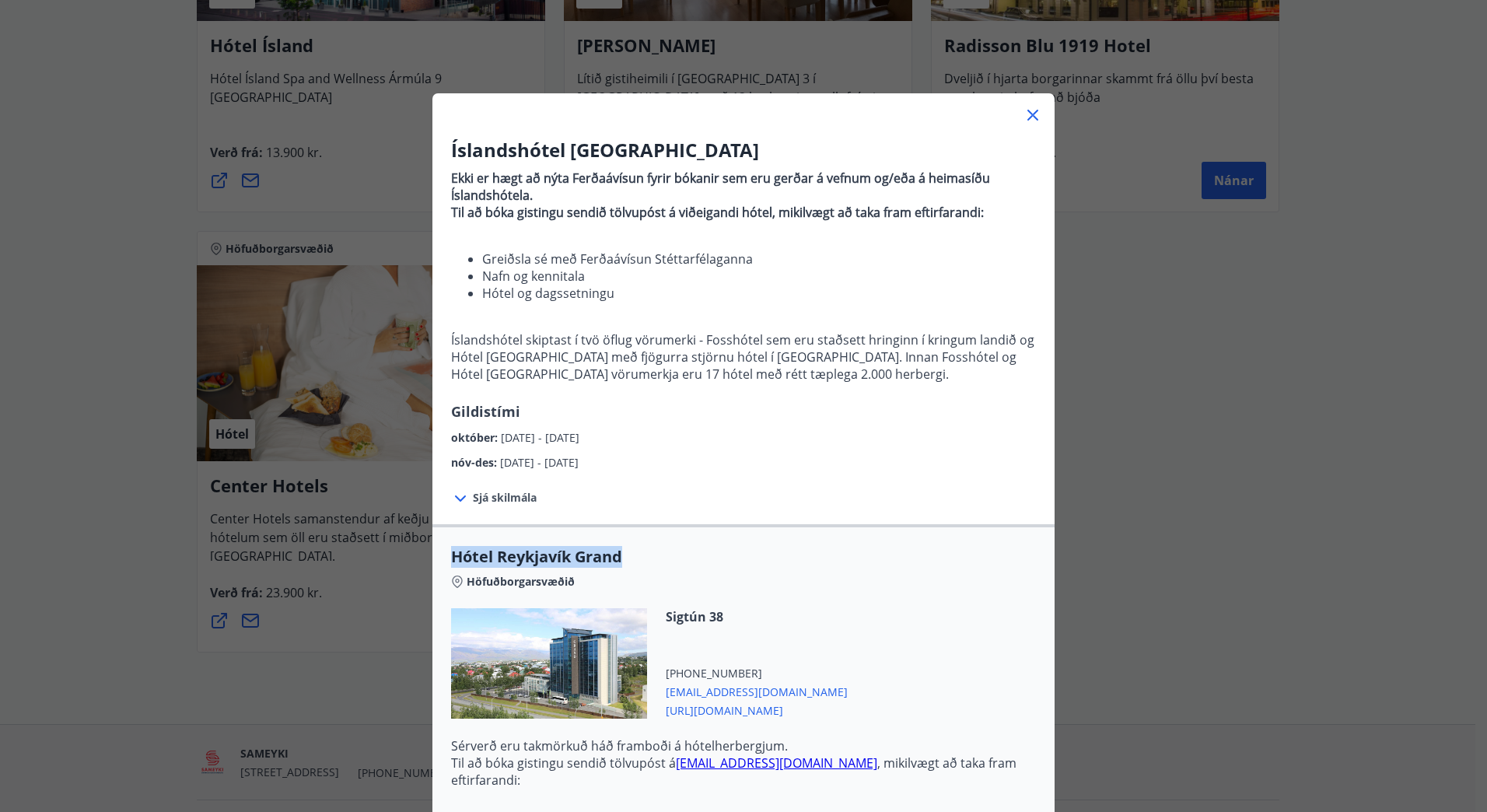
copy span "Hótel Reykjavík Grand"
click at [456, 500] on icon at bounding box center [460, 498] width 18 height 18
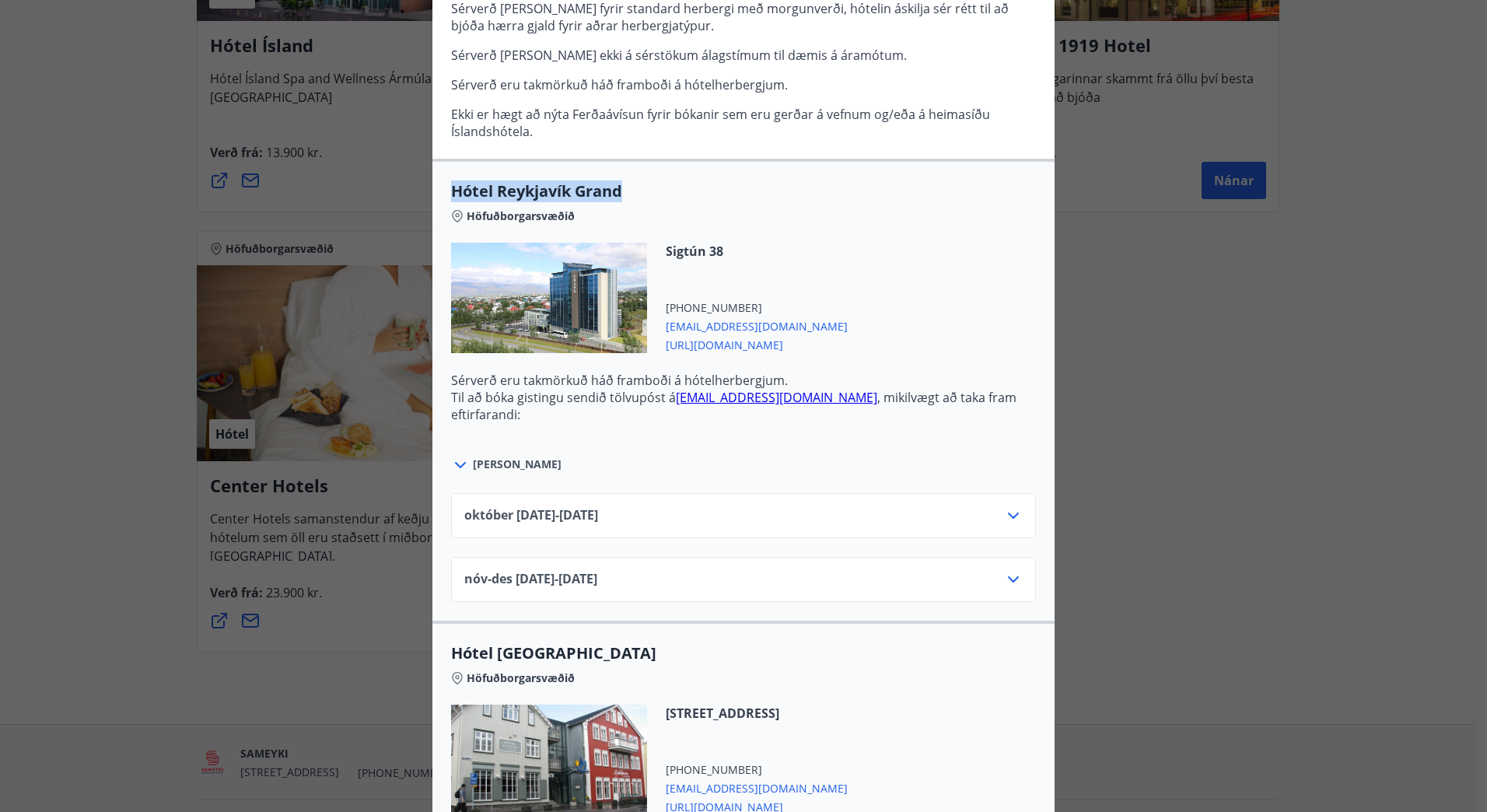
scroll to position [529, 0]
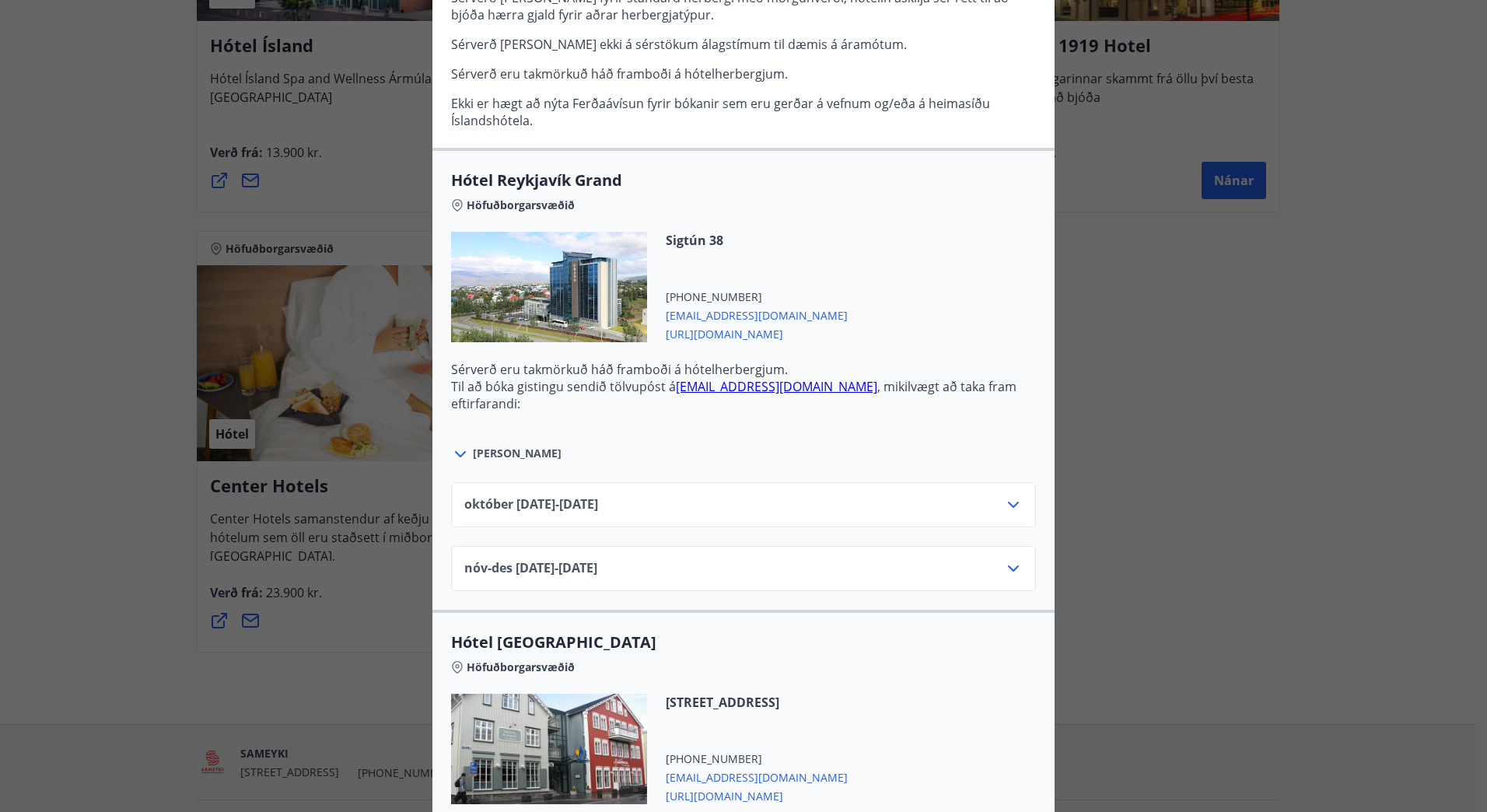
click at [473, 450] on span "[PERSON_NAME]" at bounding box center [517, 453] width 89 height 16
click at [454, 448] on icon at bounding box center [460, 453] width 18 height 18
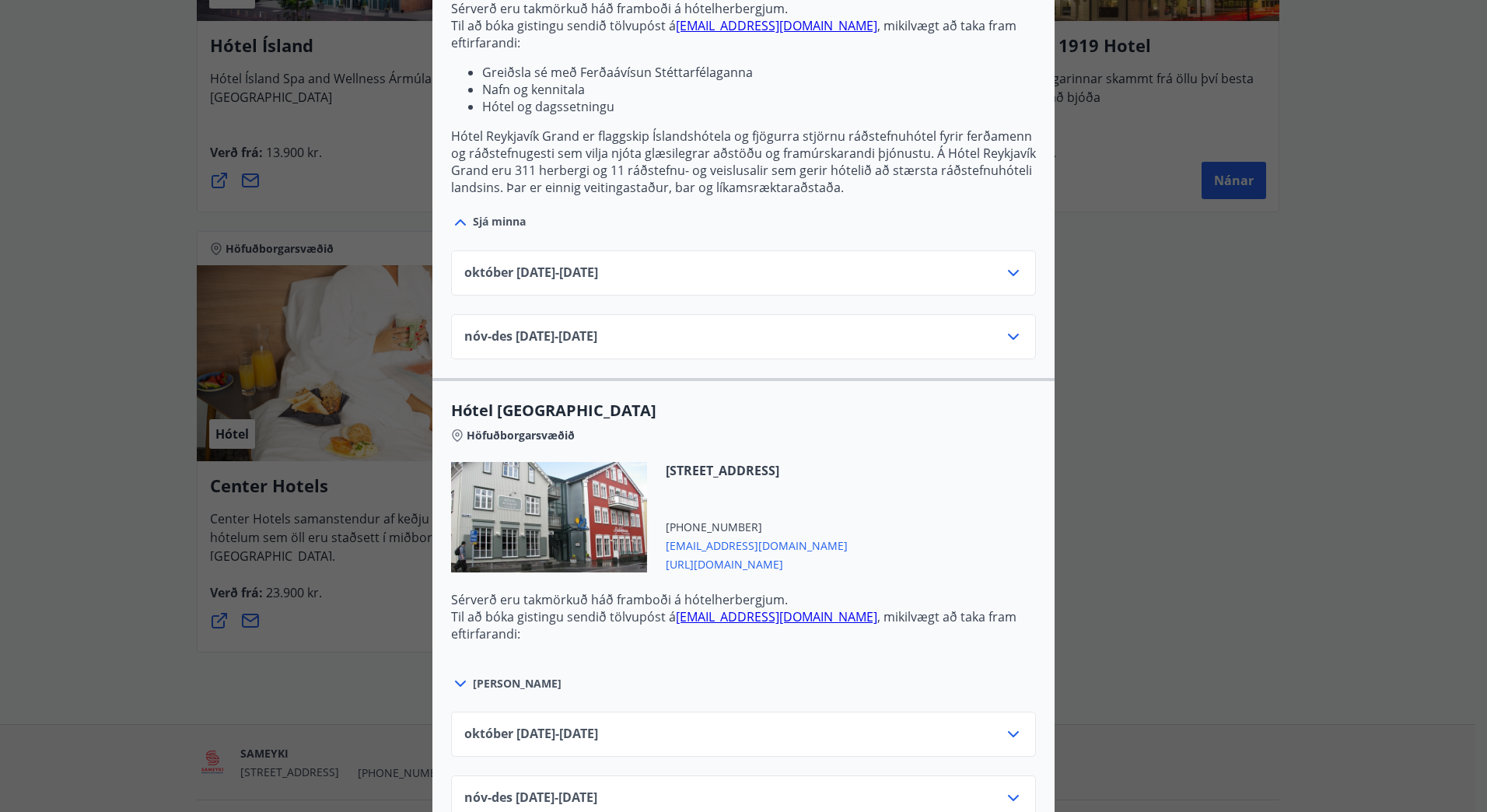
scroll to position [902, 0]
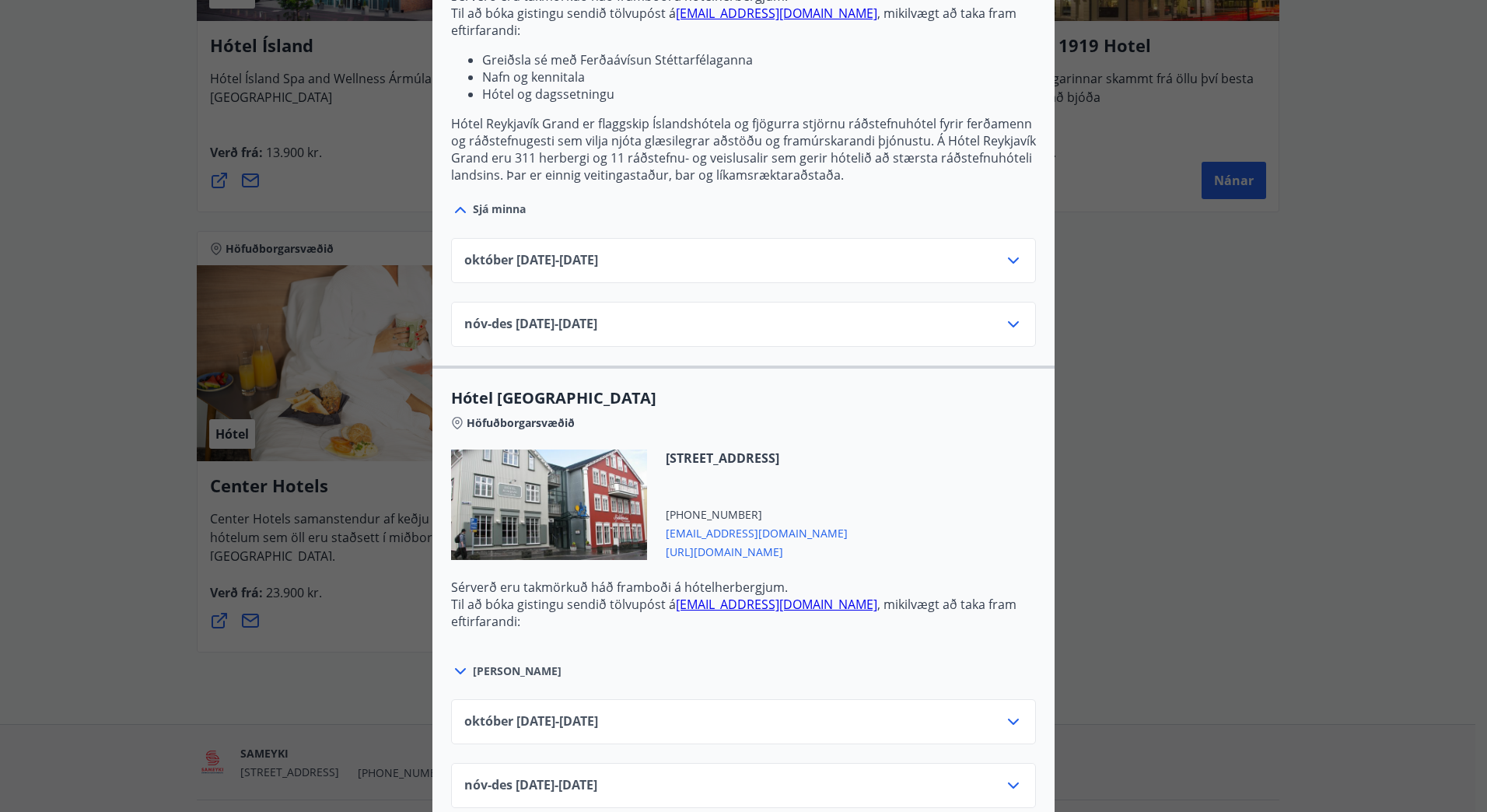
click at [1006, 257] on icon at bounding box center [1013, 260] width 18 height 18
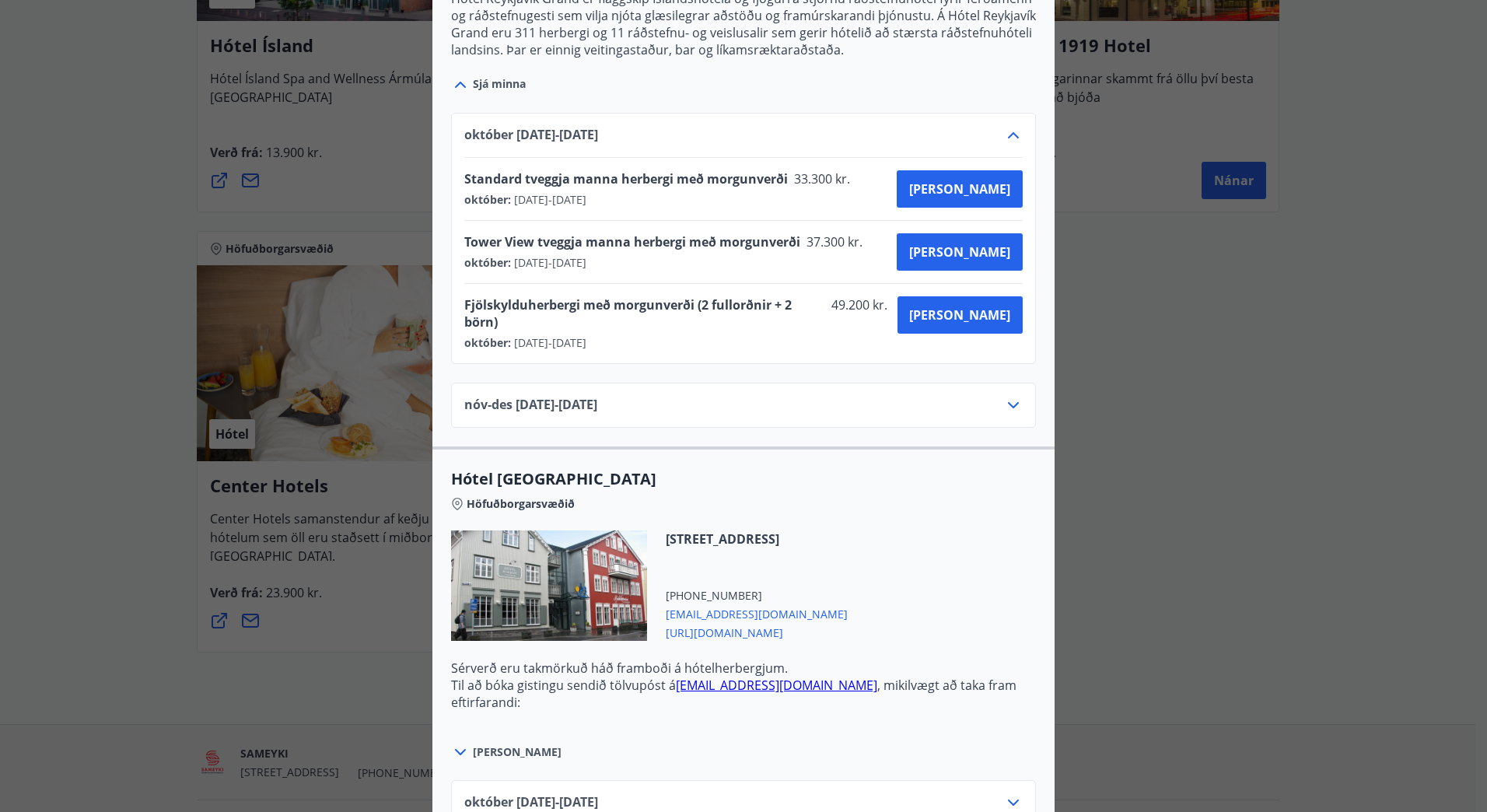
scroll to position [1058, 0]
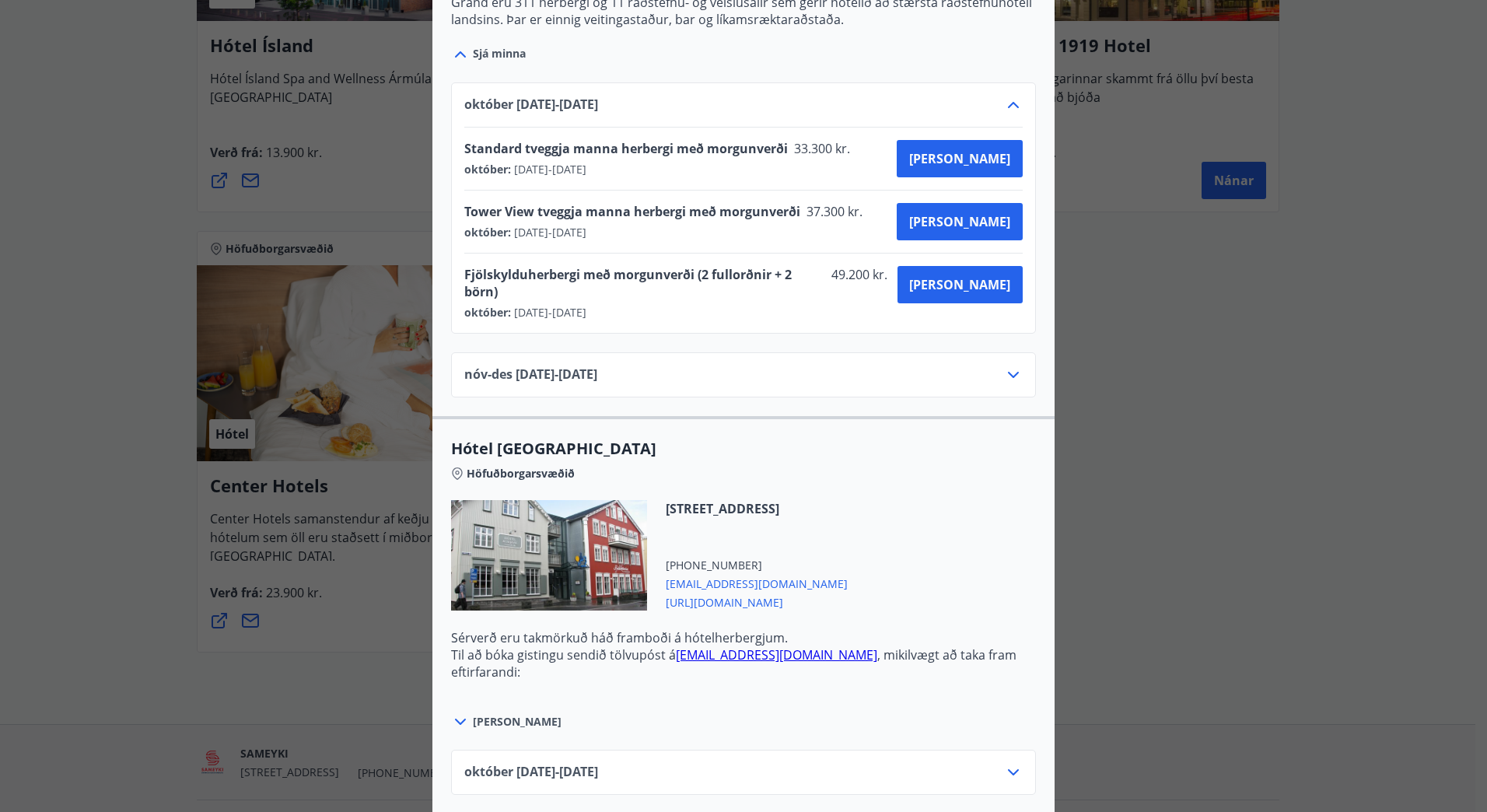
click at [1007, 366] on icon at bounding box center [1013, 374] width 18 height 18
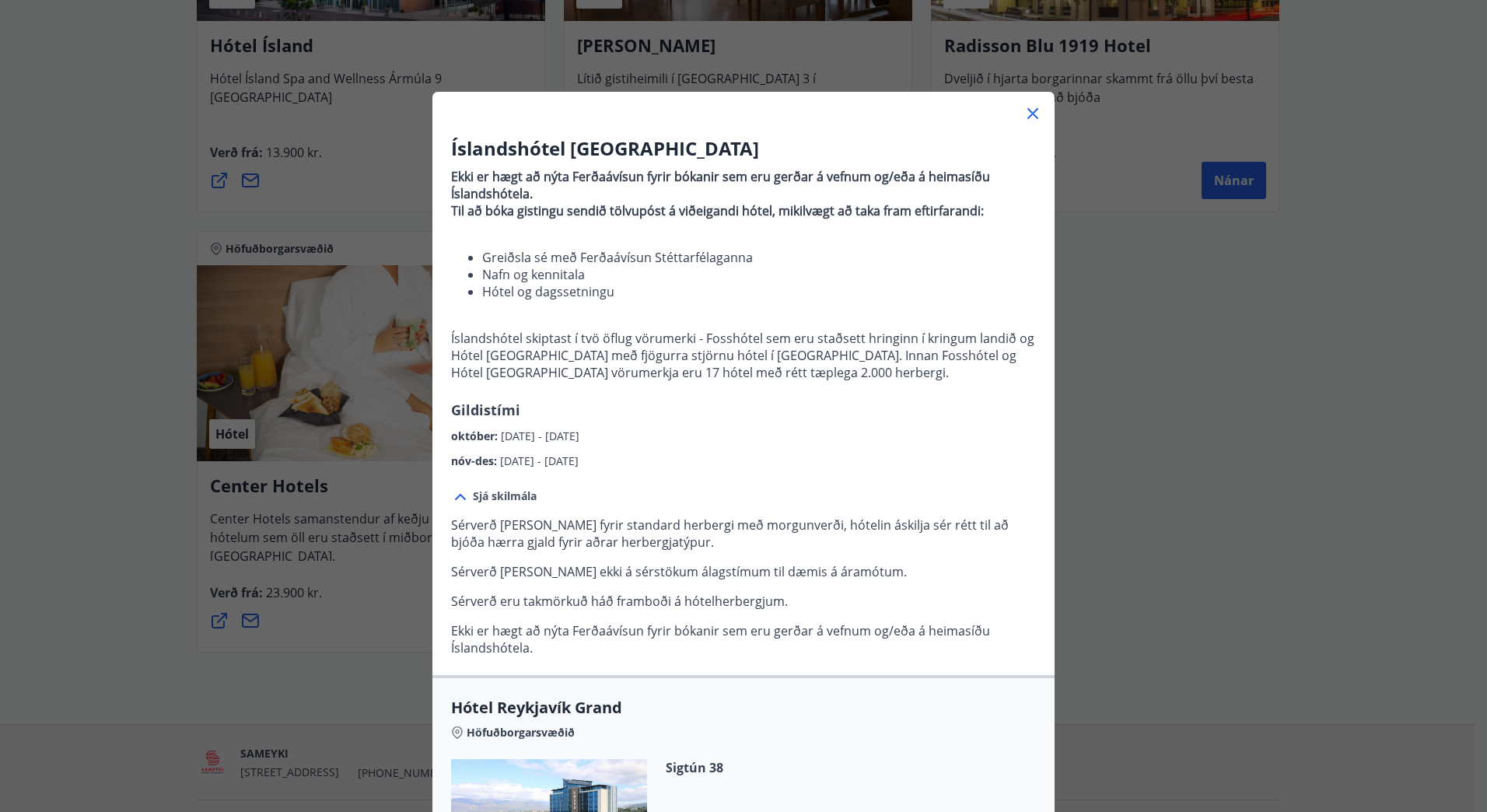
scroll to position [0, 0]
click at [1026, 116] on icon at bounding box center [1033, 115] width 18 height 18
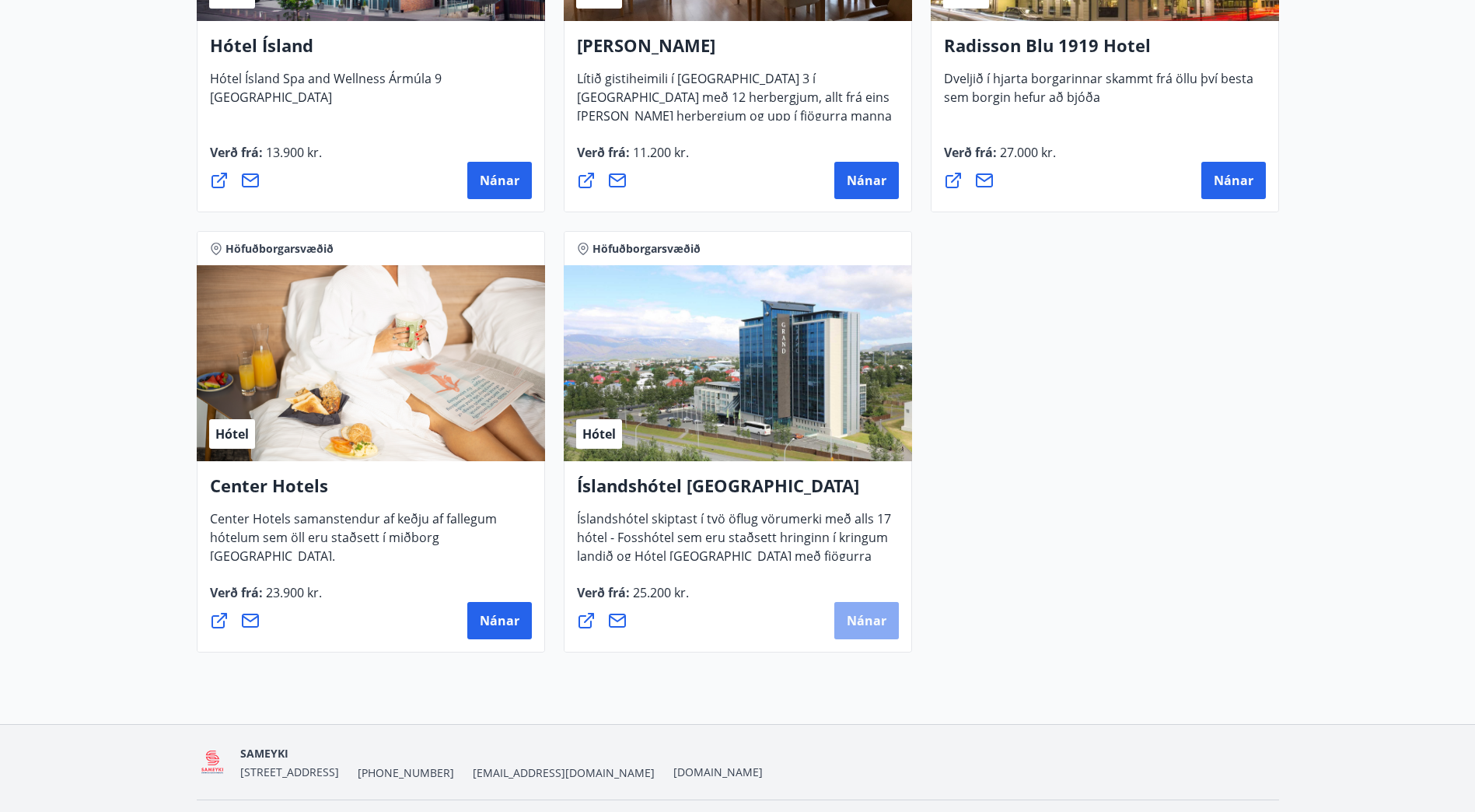
click at [868, 610] on button "Nánar" at bounding box center [866, 620] width 65 height 38
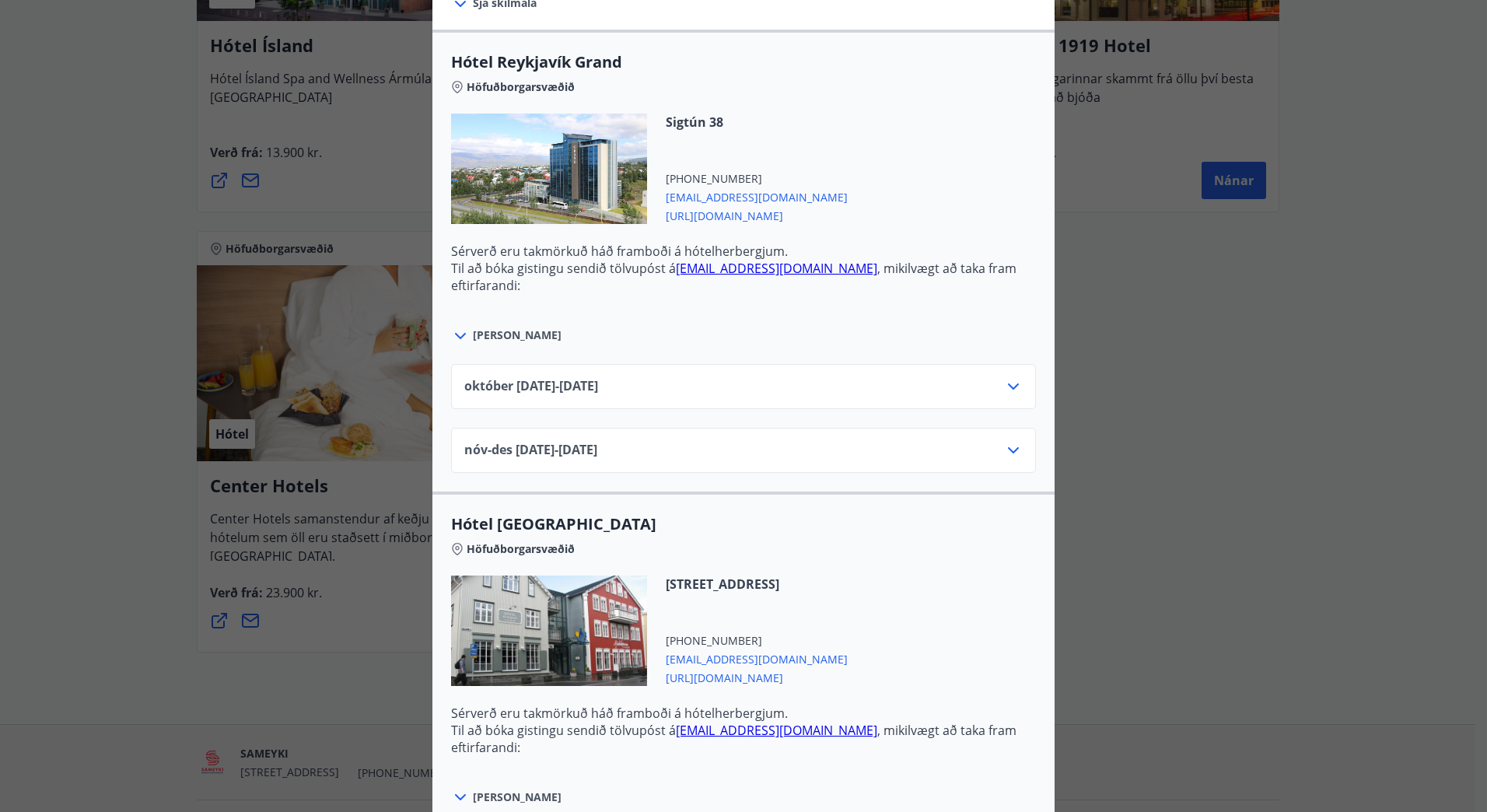
scroll to position [497, 0]
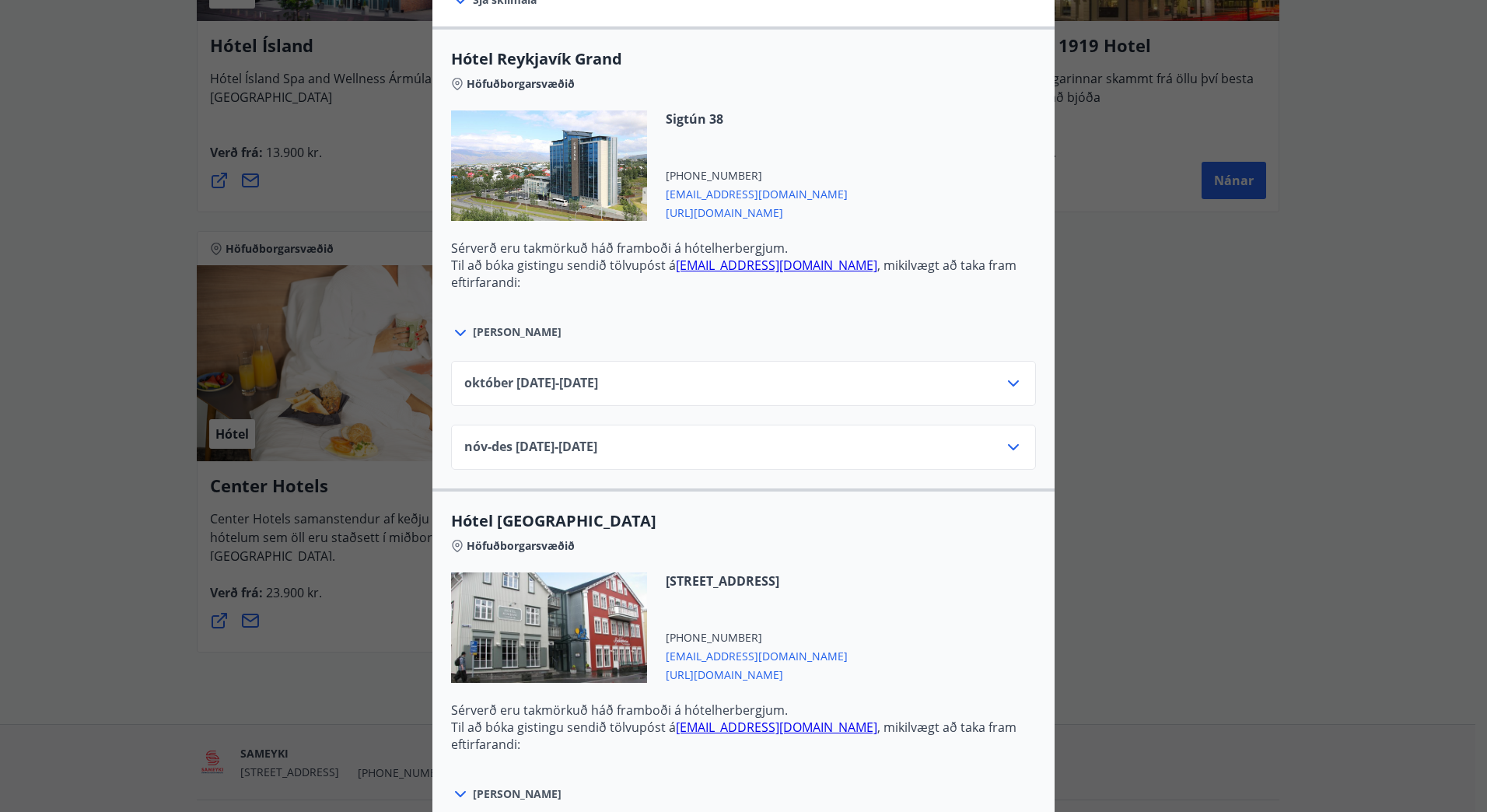
click at [1004, 384] on icon at bounding box center [1013, 383] width 18 height 18
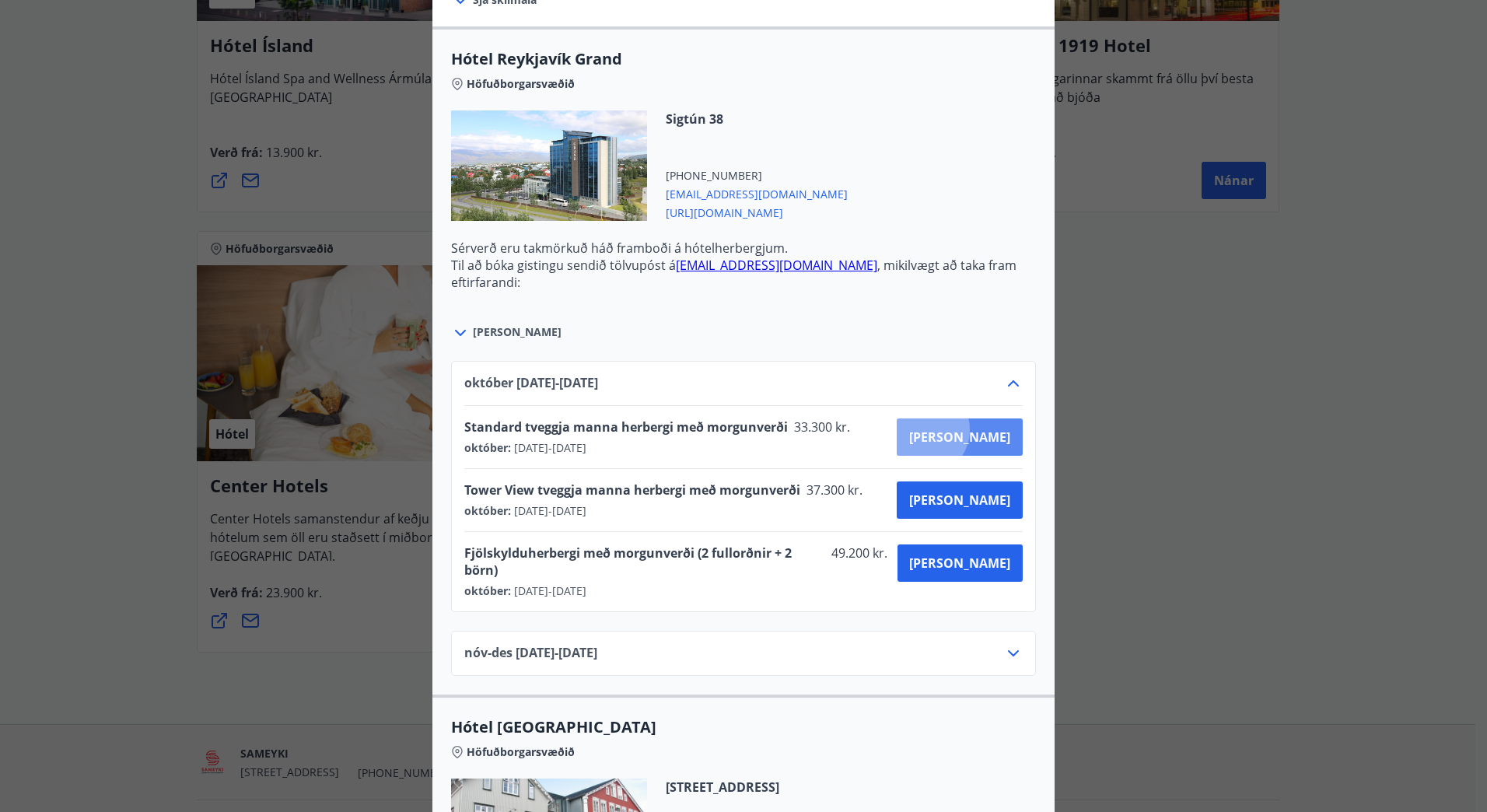
click at [979, 430] on span "[PERSON_NAME]" at bounding box center [960, 438] width 101 height 18
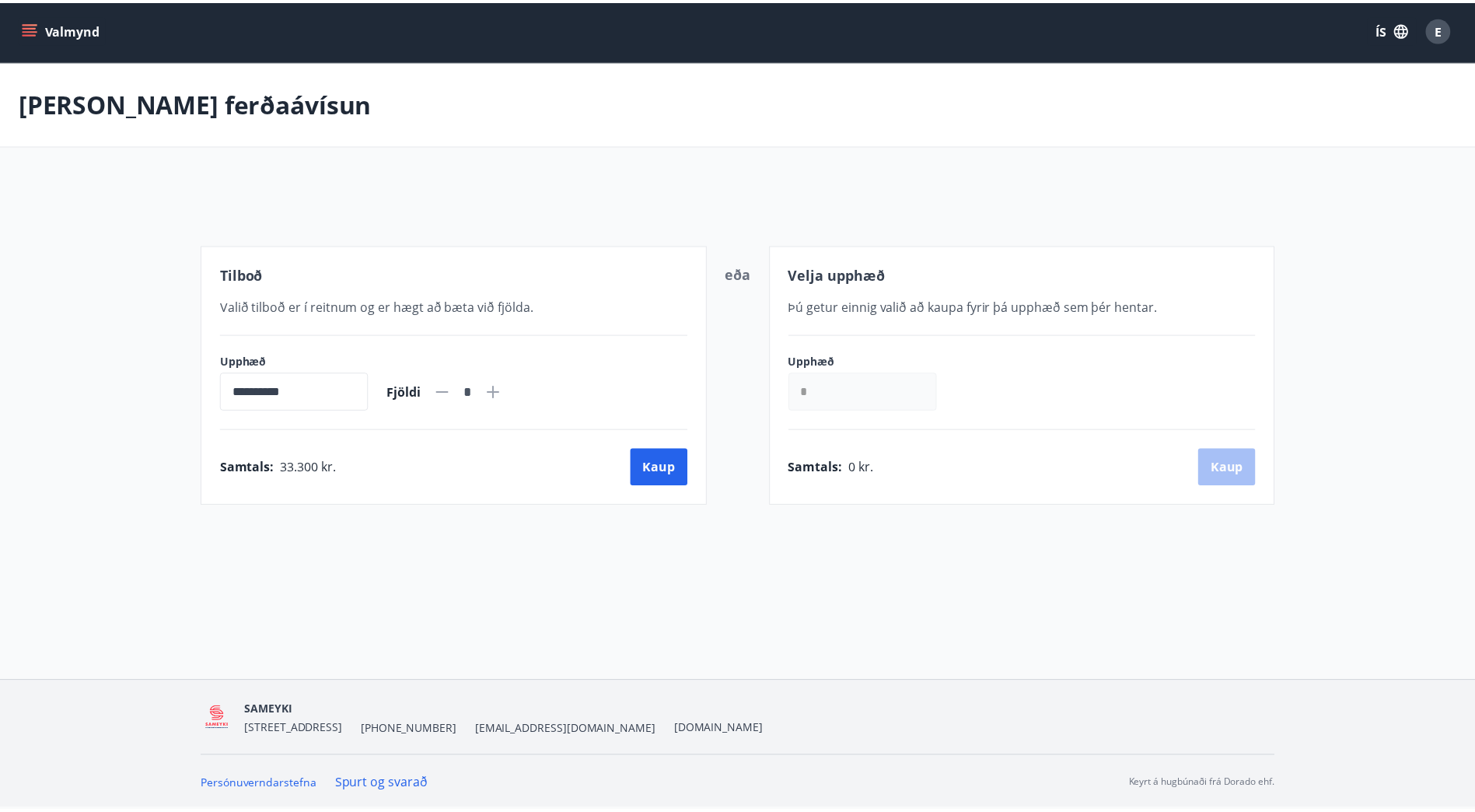
scroll to position [3, 0]
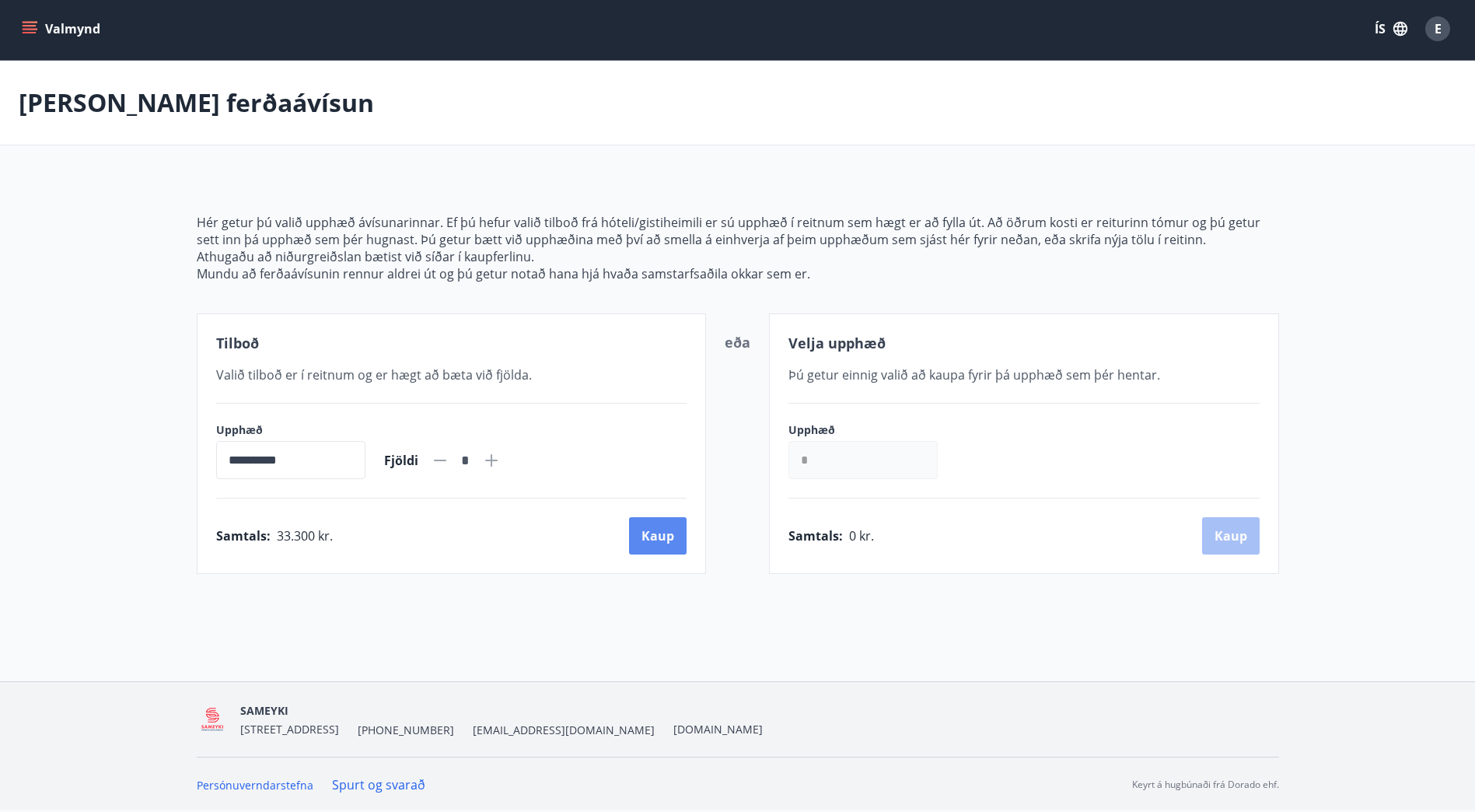
click at [652, 537] on button "Kaup" at bounding box center [658, 536] width 58 height 38
